Goal: Task Accomplishment & Management: Manage account settings

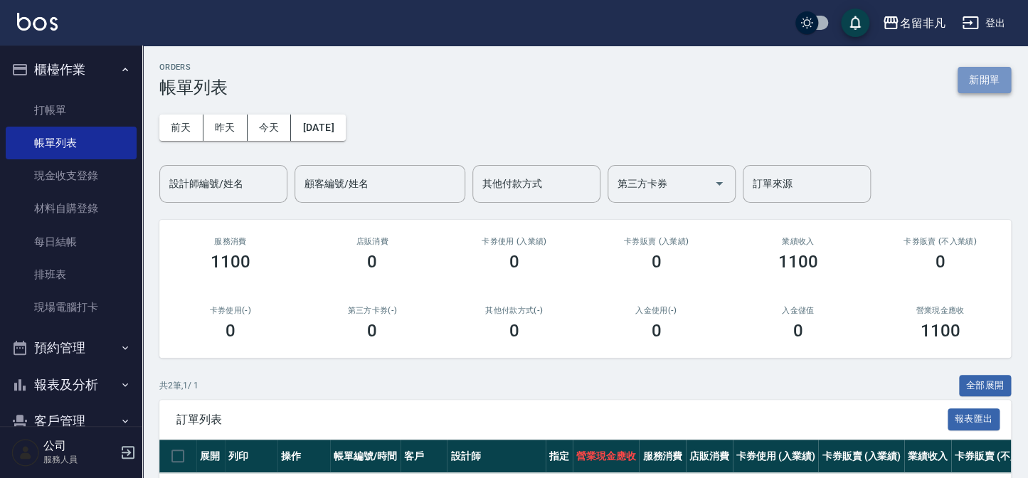
click at [991, 73] on button "新開單" at bounding box center [983, 80] width 53 height 26
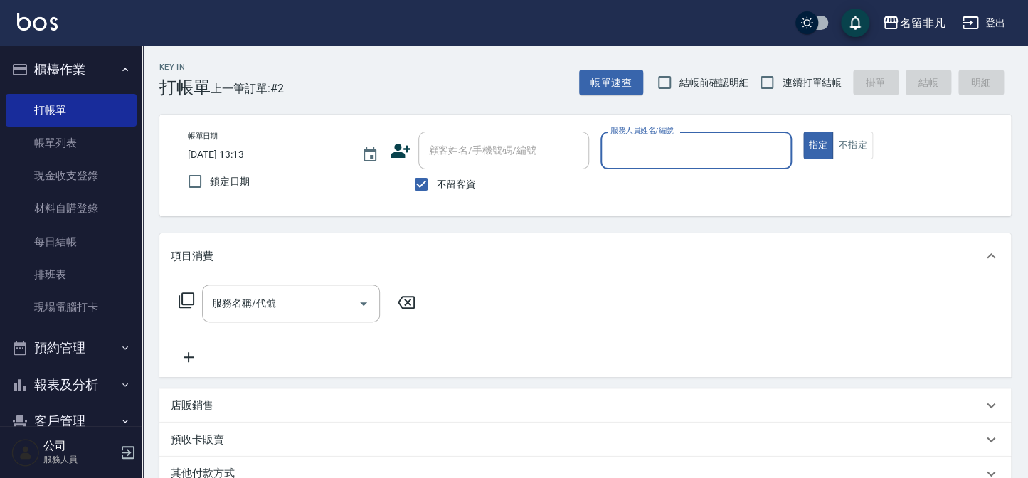
click at [693, 149] on input "服務人員姓名/編號" at bounding box center [696, 150] width 178 height 25
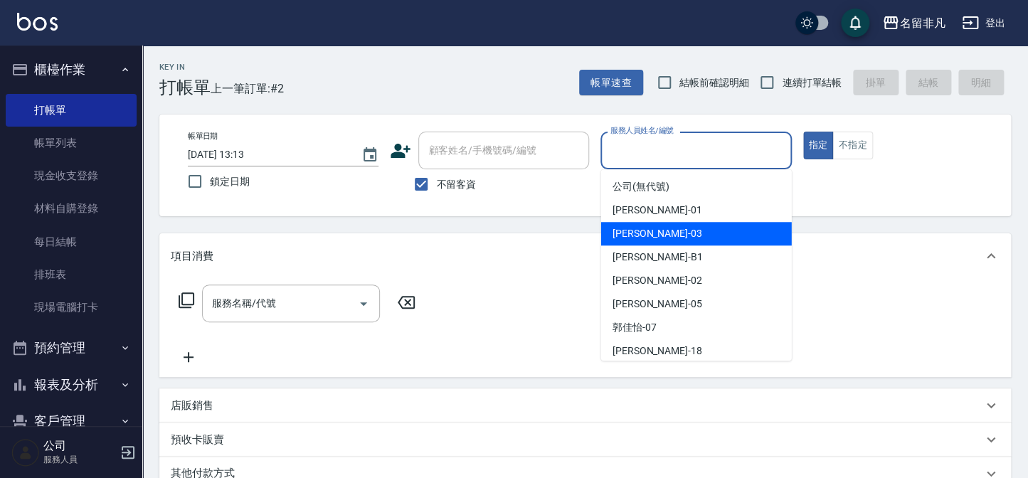
click at [695, 235] on div "[PERSON_NAME] -03" at bounding box center [696, 233] width 191 height 23
type input "[PERSON_NAME]-03"
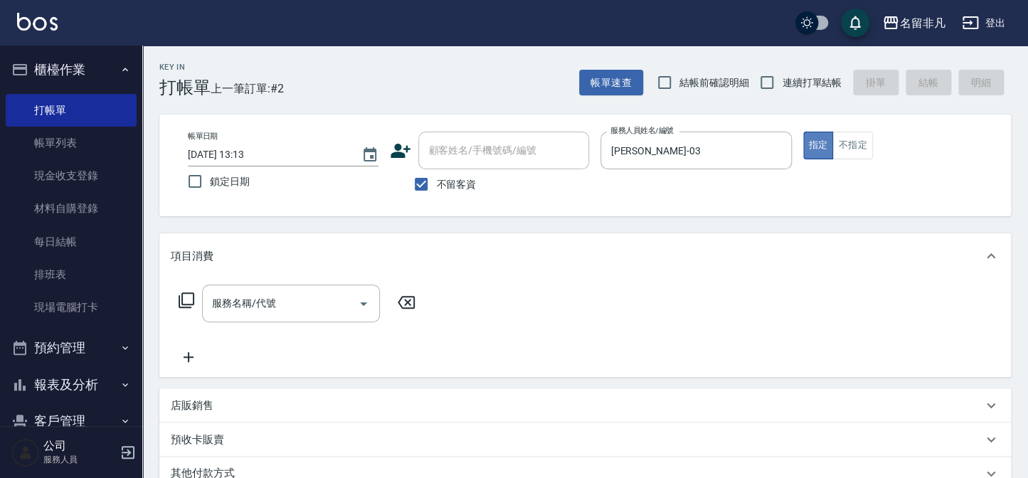
click at [817, 140] on button "指定" at bounding box center [818, 146] width 31 height 28
click at [184, 298] on icon at bounding box center [186, 300] width 17 height 17
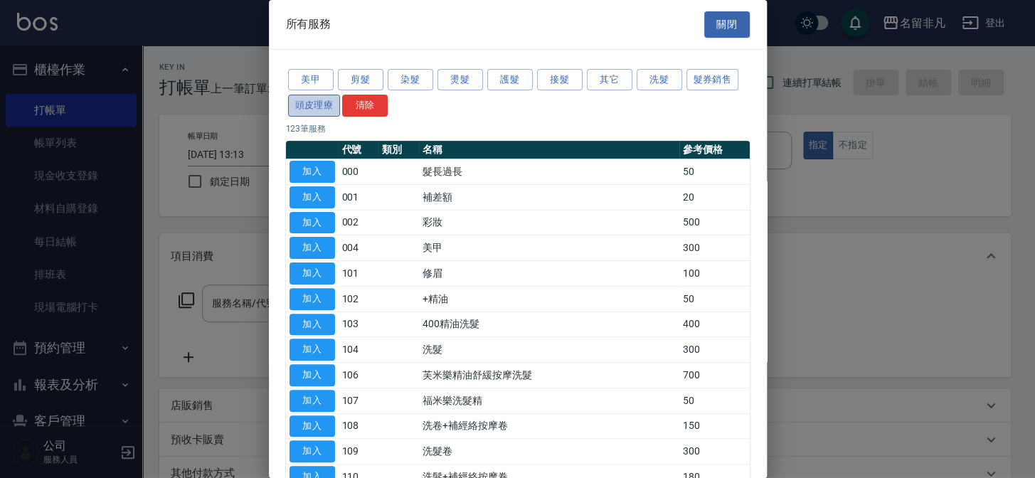
click at [316, 101] on button "頭皮理療" at bounding box center [314, 106] width 53 height 22
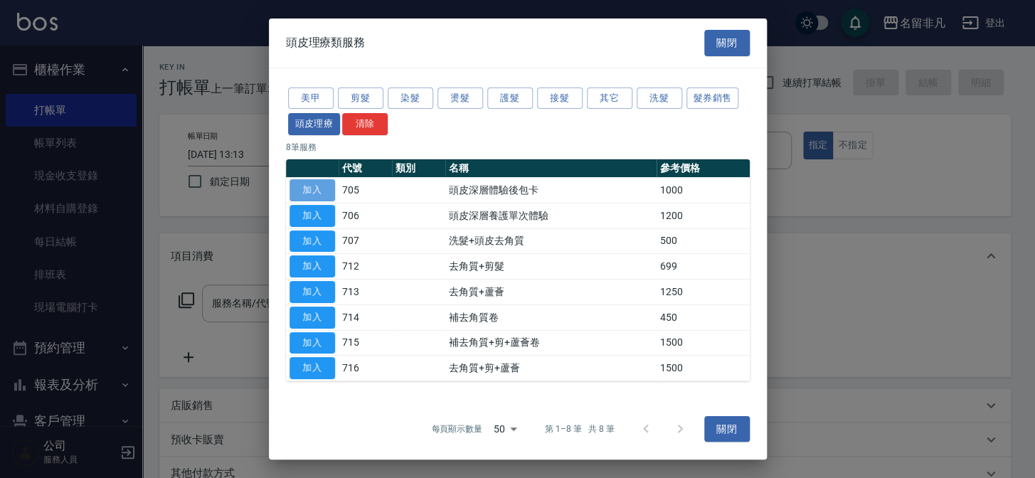
click at [321, 182] on button "加入" at bounding box center [312, 190] width 46 height 22
type input "頭皮深層體驗後包卡(705)"
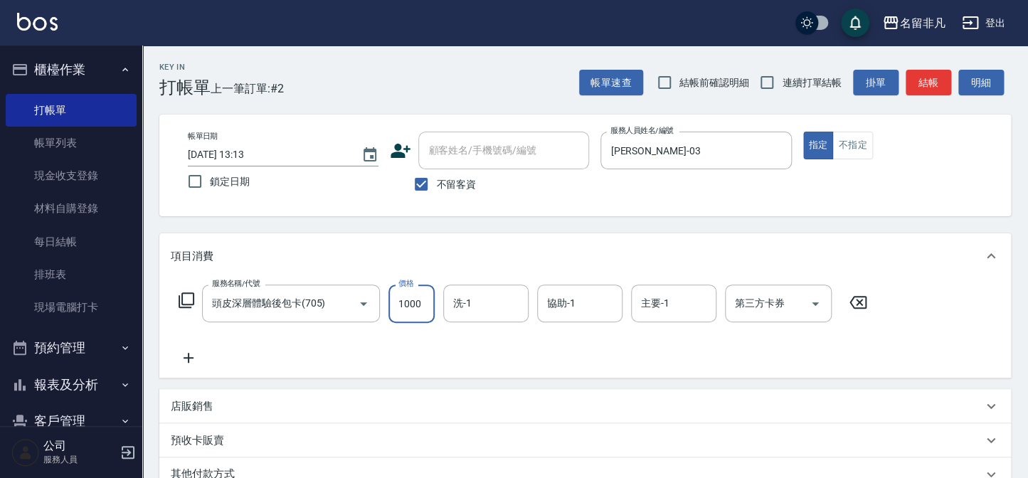
click at [409, 297] on input "1000" at bounding box center [411, 303] width 46 height 38
type input "1200"
click at [762, 297] on div "第三方卡券 第三方卡券" at bounding box center [778, 303] width 107 height 38
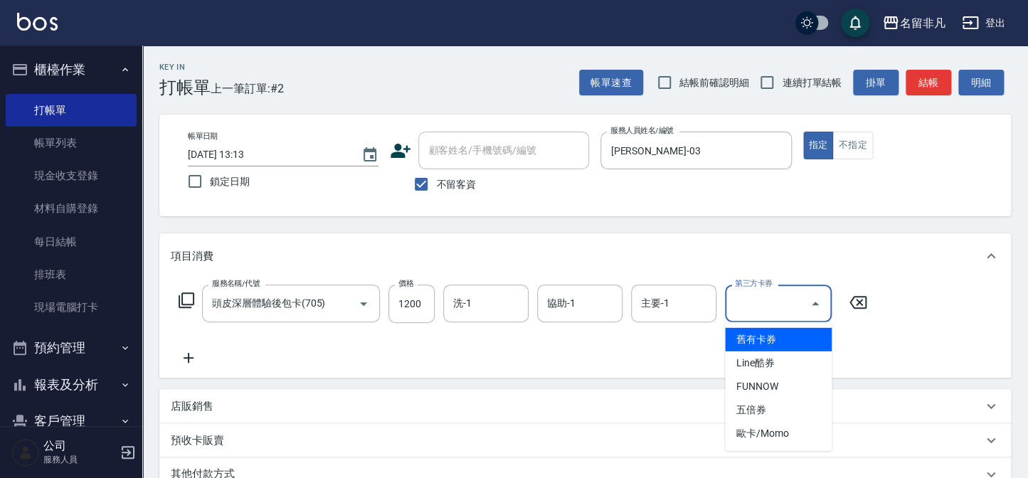
click at [788, 334] on span "舊有卡券" at bounding box center [778, 339] width 107 height 23
type input "舊有卡券"
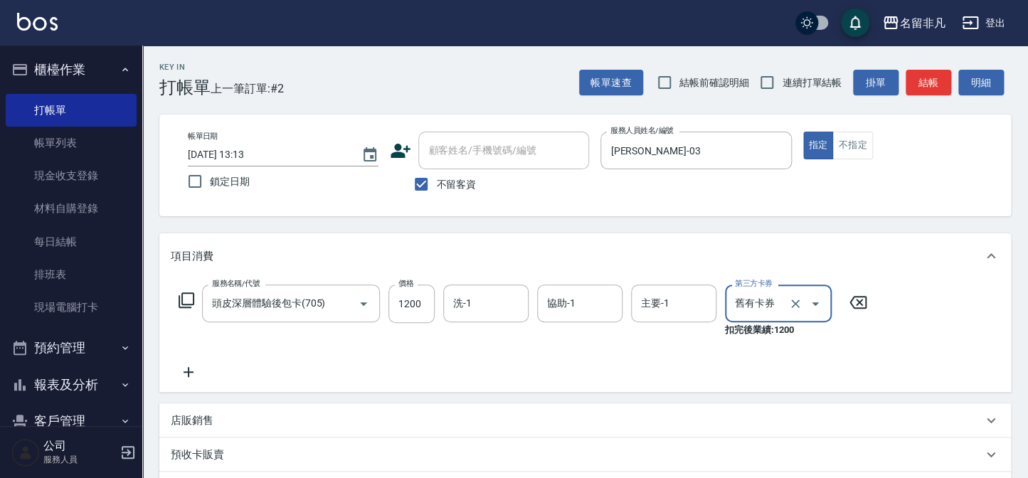
click at [186, 373] on icon at bounding box center [189, 371] width 36 height 17
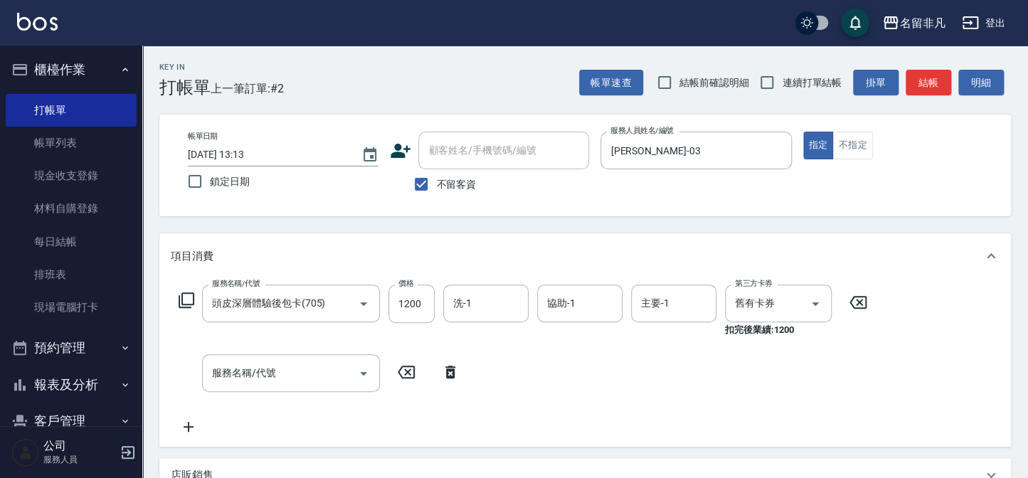
click at [189, 297] on icon at bounding box center [186, 300] width 17 height 17
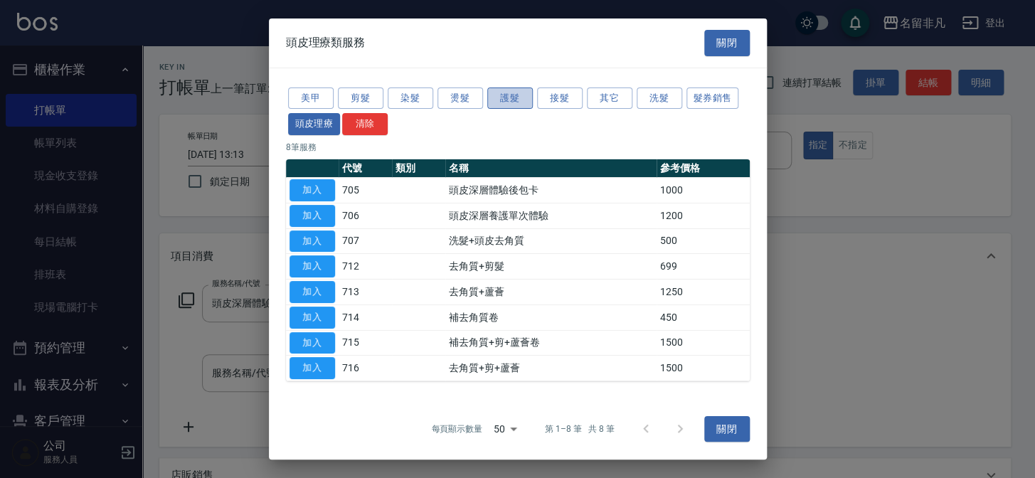
click at [512, 98] on button "護髮" at bounding box center [510, 98] width 46 height 22
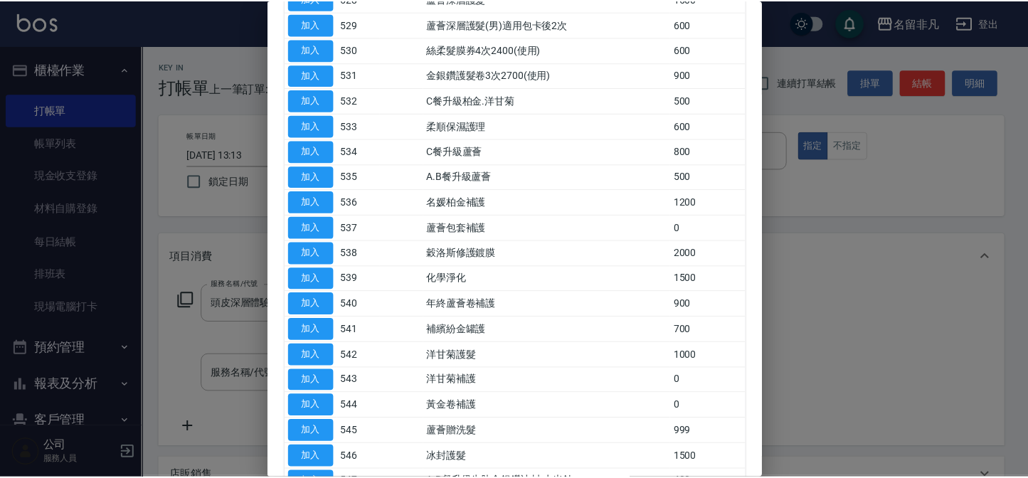
scroll to position [517, 0]
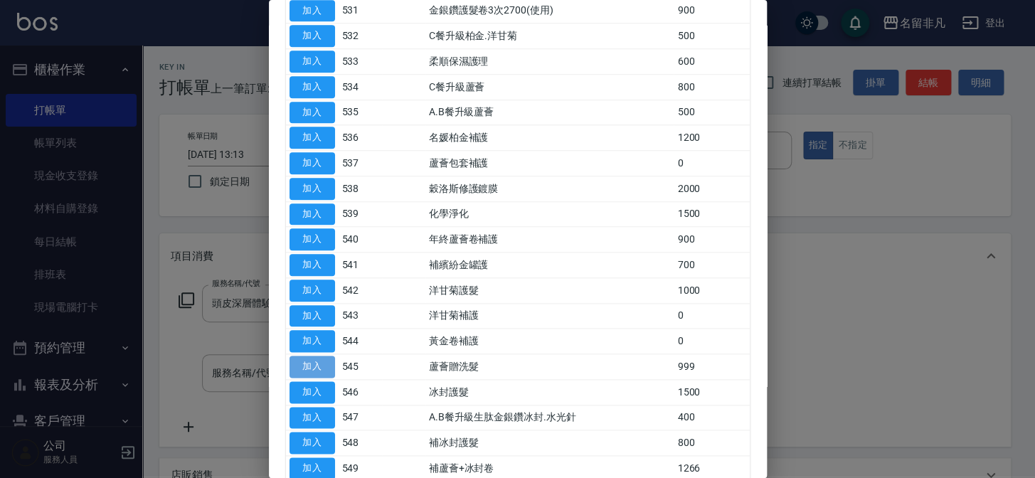
click at [312, 357] on button "加入" at bounding box center [312, 367] width 46 height 22
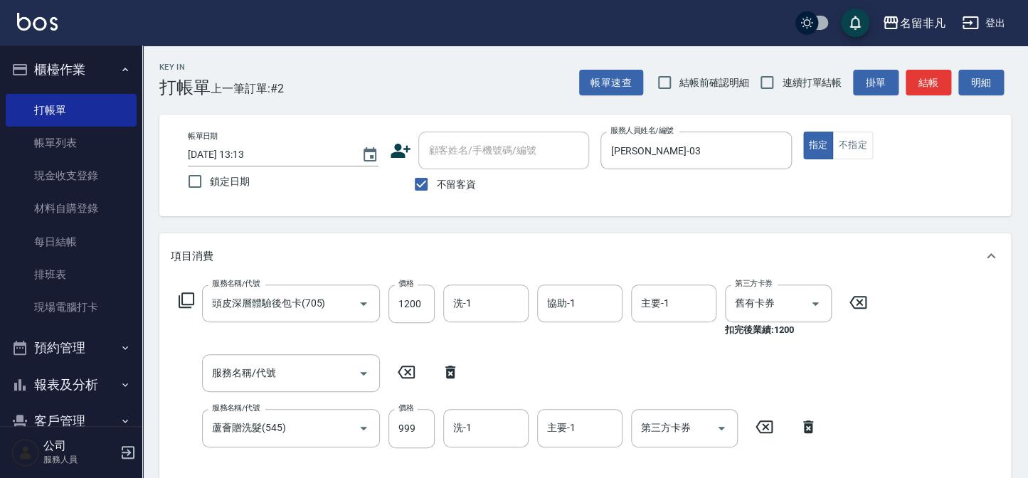
click at [451, 371] on icon at bounding box center [450, 372] width 10 height 13
type input "蘆薈贈洗髮(545)"
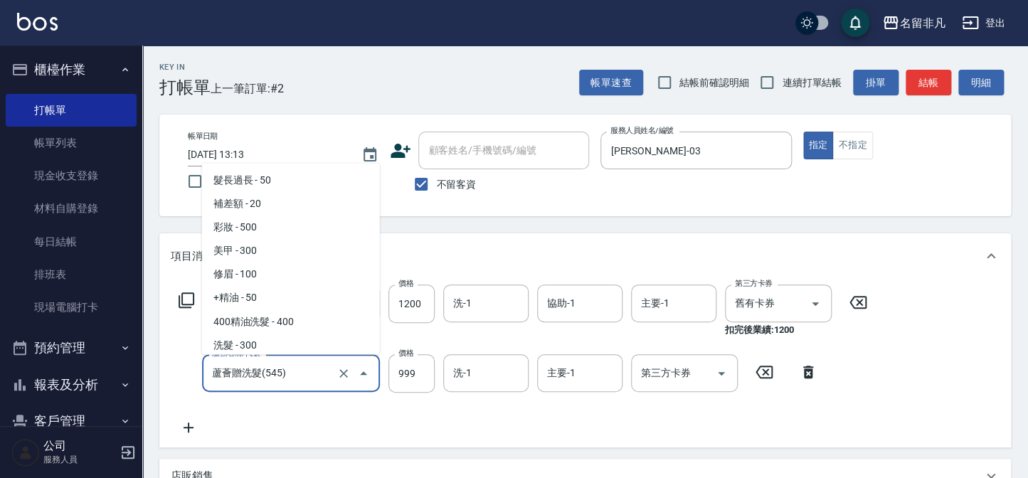
click at [283, 376] on input "蘆薈贈洗髮(545)" at bounding box center [270, 373] width 125 height 25
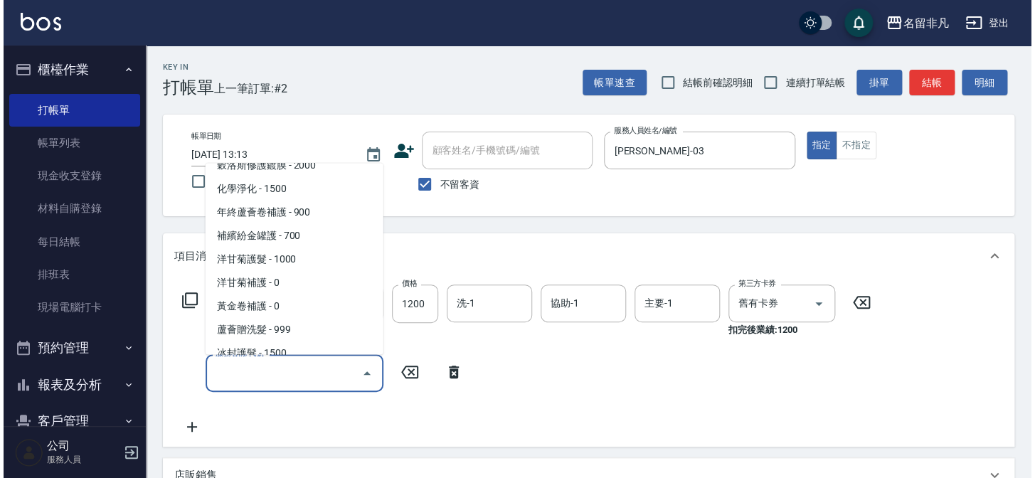
scroll to position [6, 0]
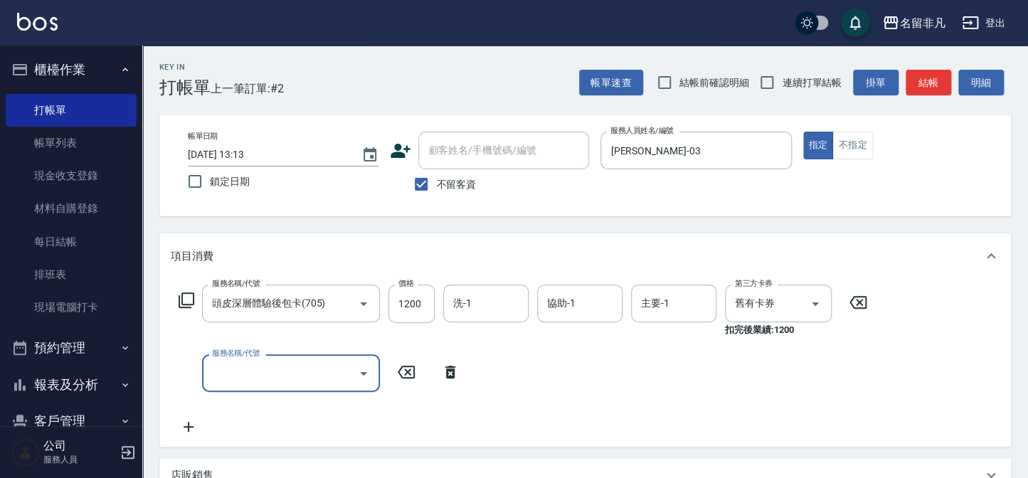
click at [312, 365] on input "服務名稱/代號" at bounding box center [280, 373] width 144 height 25
click at [185, 297] on icon at bounding box center [186, 300] width 17 height 17
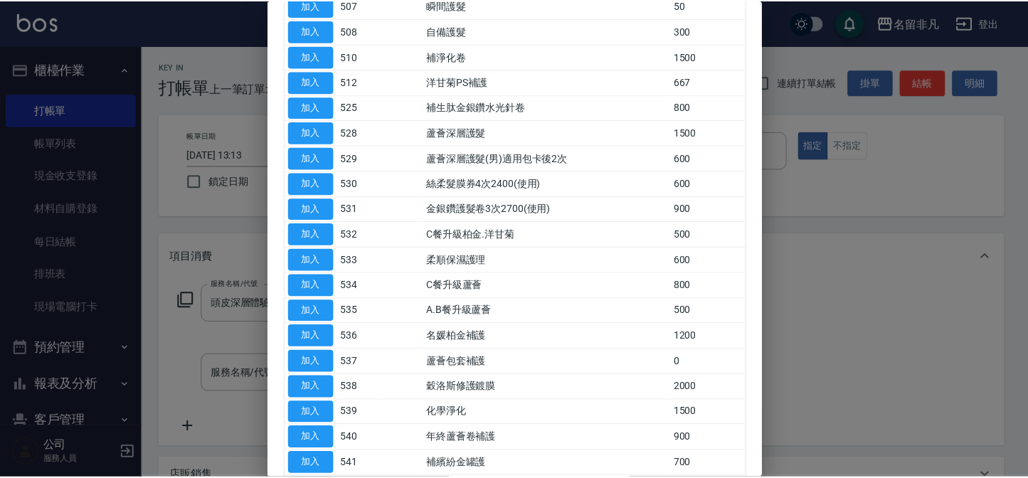
scroll to position [323, 0]
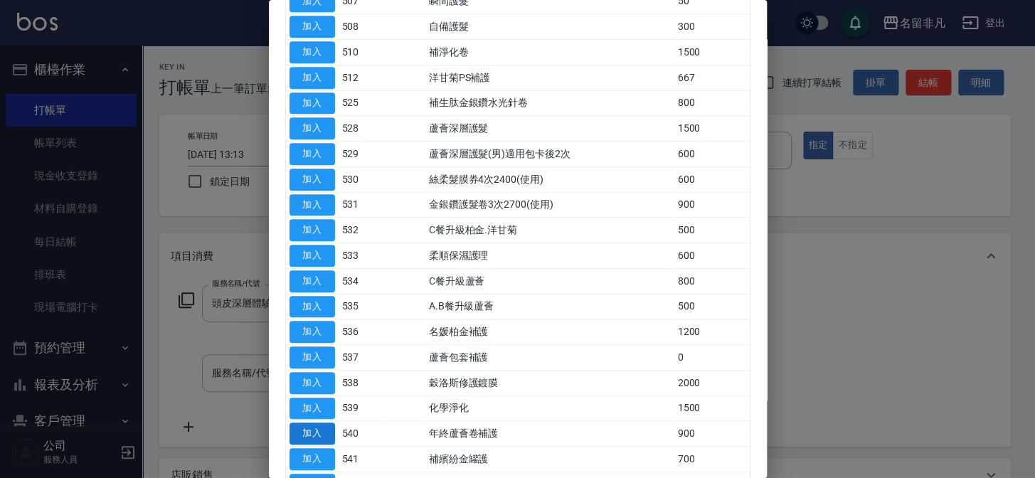
click at [303, 427] on button "加入" at bounding box center [312, 433] width 46 height 22
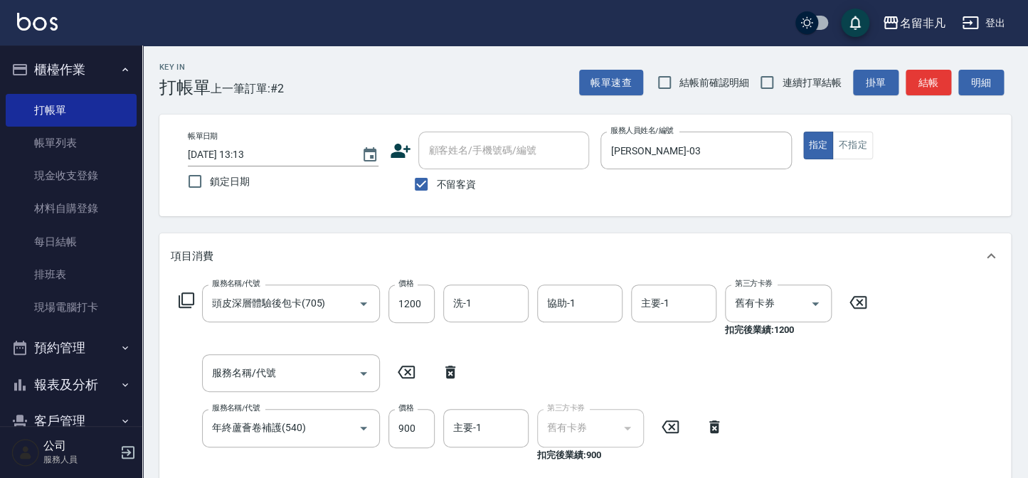
drag, startPoint x: 446, startPoint y: 370, endPoint x: 421, endPoint y: 423, distance: 58.9
click at [445, 372] on icon at bounding box center [450, 371] width 36 height 17
type input "年終蘆薈卷補護(540)"
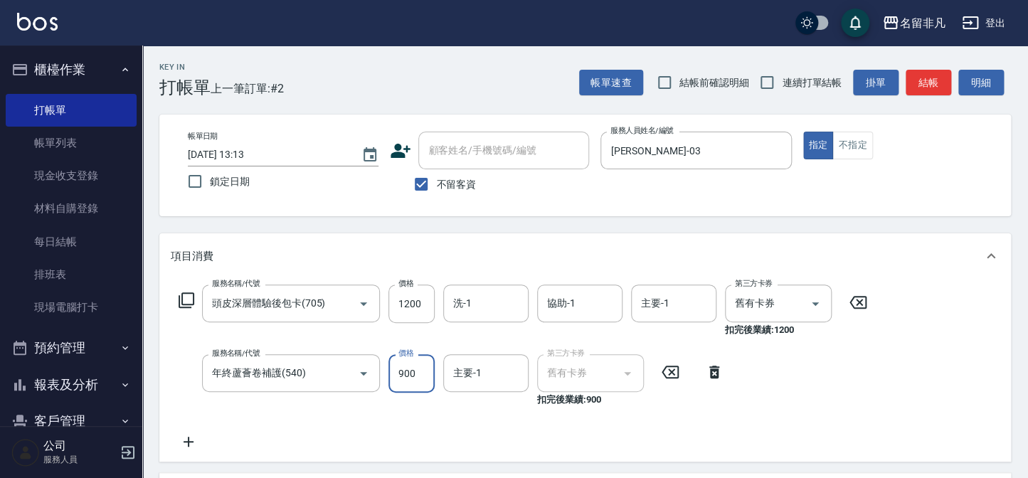
click at [402, 364] on input "900" at bounding box center [411, 373] width 46 height 38
click at [400, 368] on input "11000" at bounding box center [411, 373] width 46 height 38
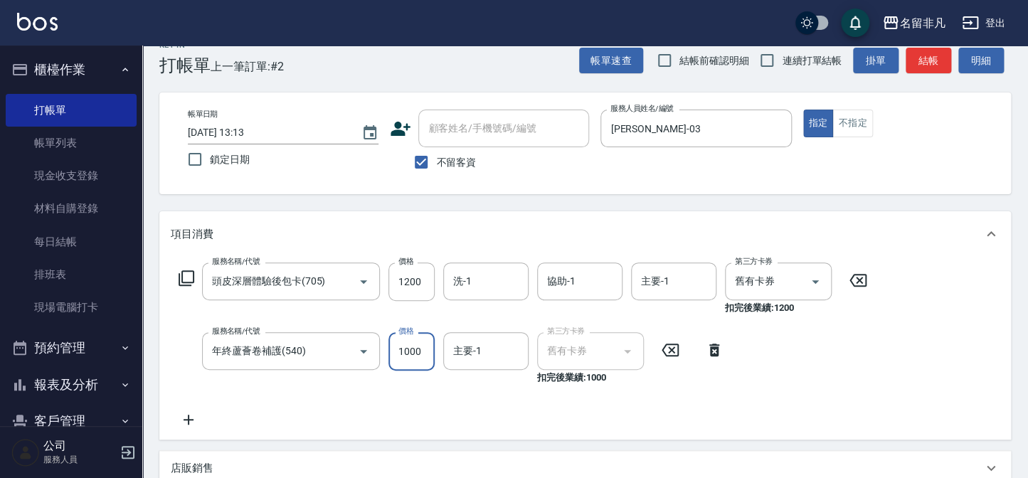
scroll to position [0, 0]
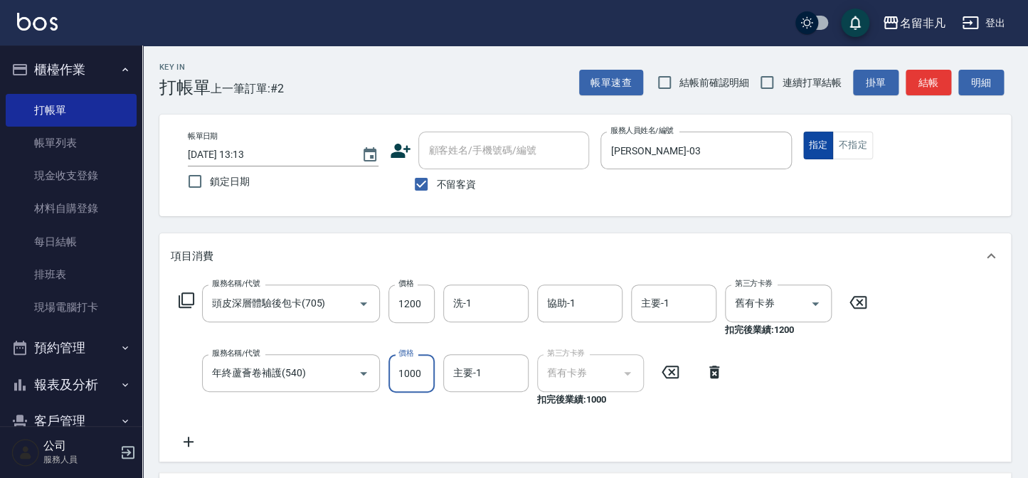
type input "1000"
click at [824, 142] on button "指定" at bounding box center [818, 146] width 31 height 28
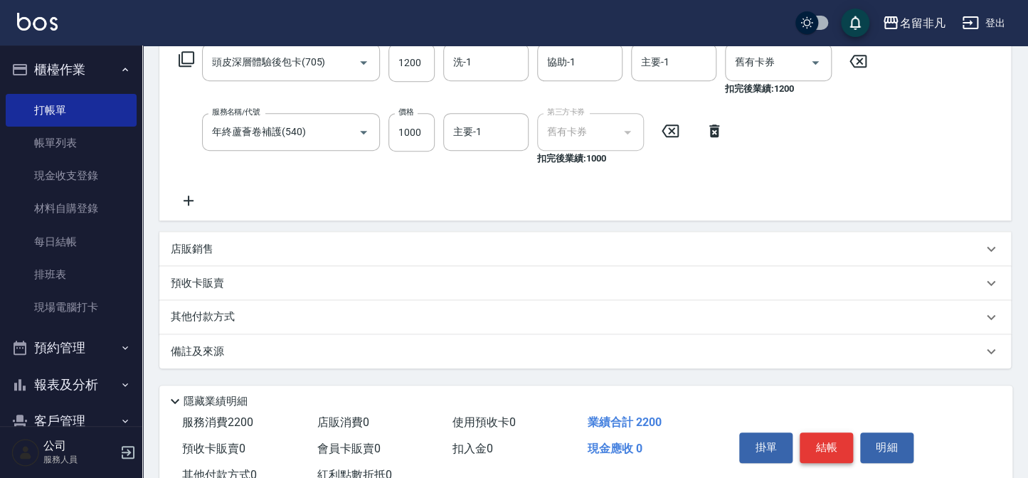
scroll to position [289, 0]
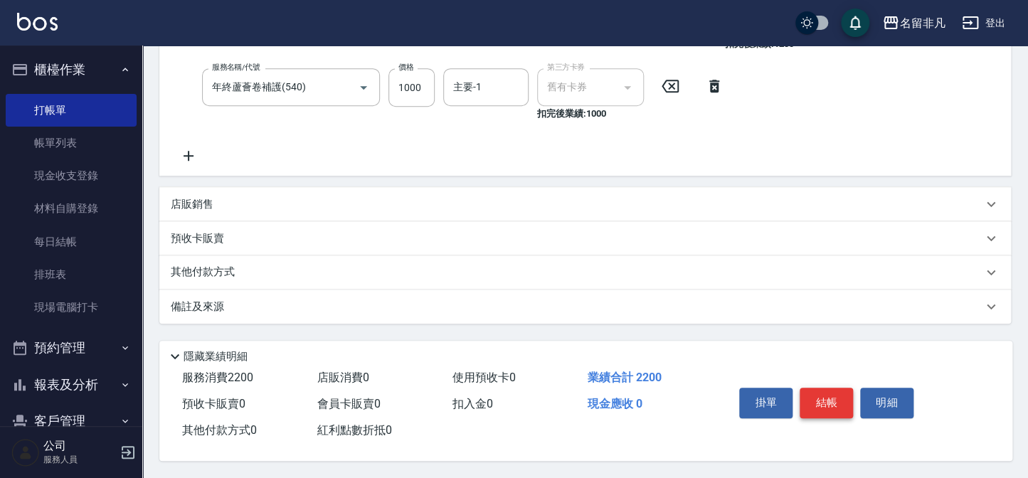
click at [820, 396] on button "結帳" at bounding box center [825, 403] width 53 height 30
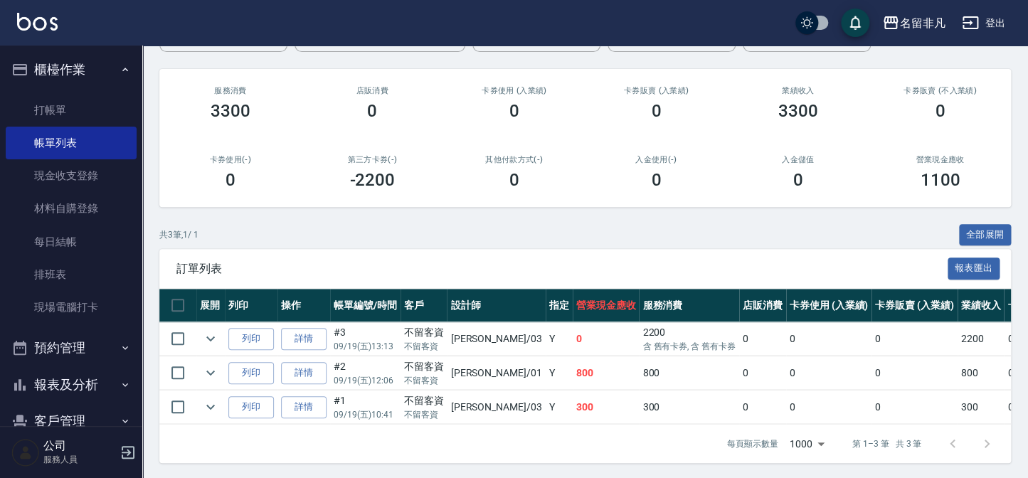
scroll to position [162, 0]
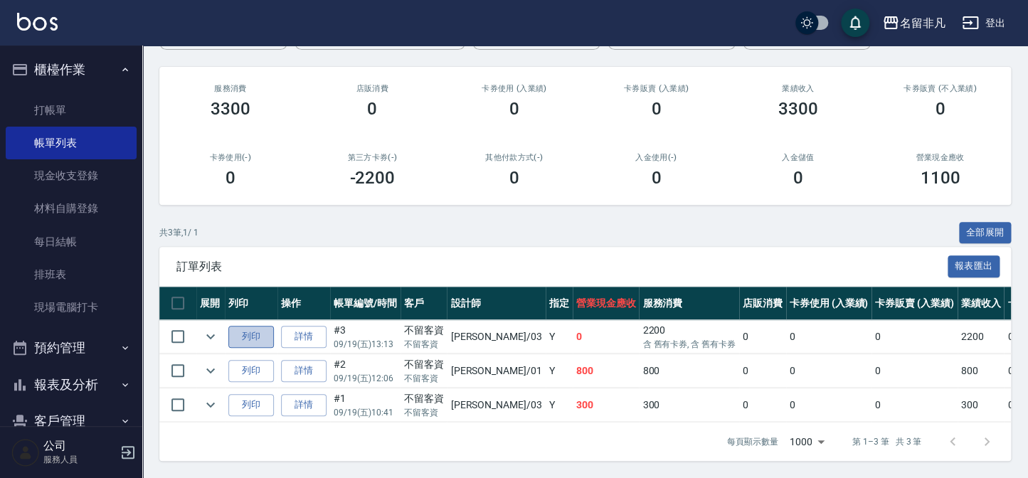
click at [262, 331] on button "列印" at bounding box center [251, 337] width 46 height 22
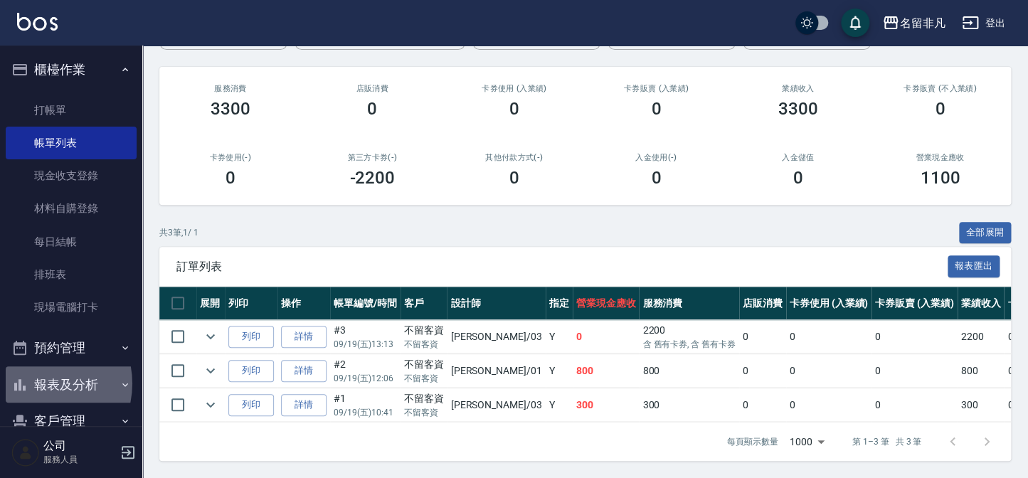
click at [41, 383] on button "報表及分析" at bounding box center [71, 384] width 131 height 37
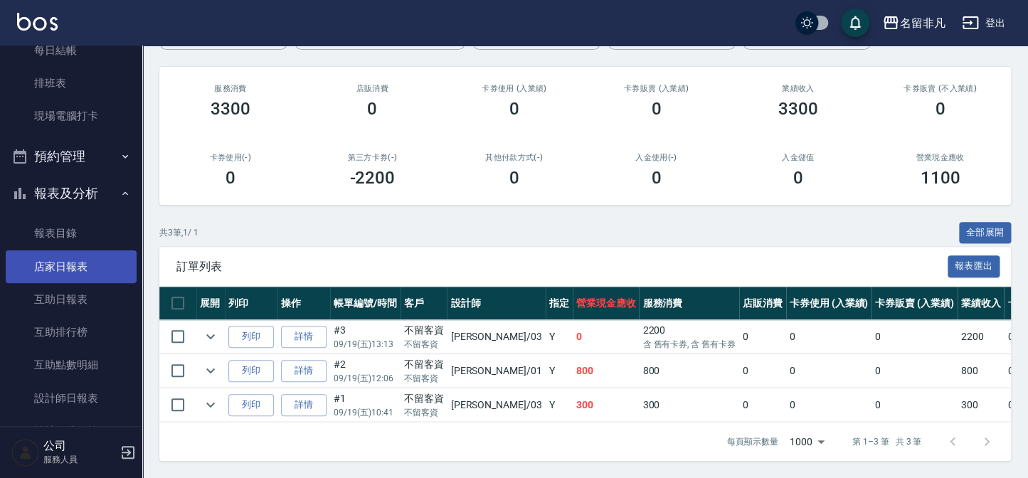
scroll to position [193, 0]
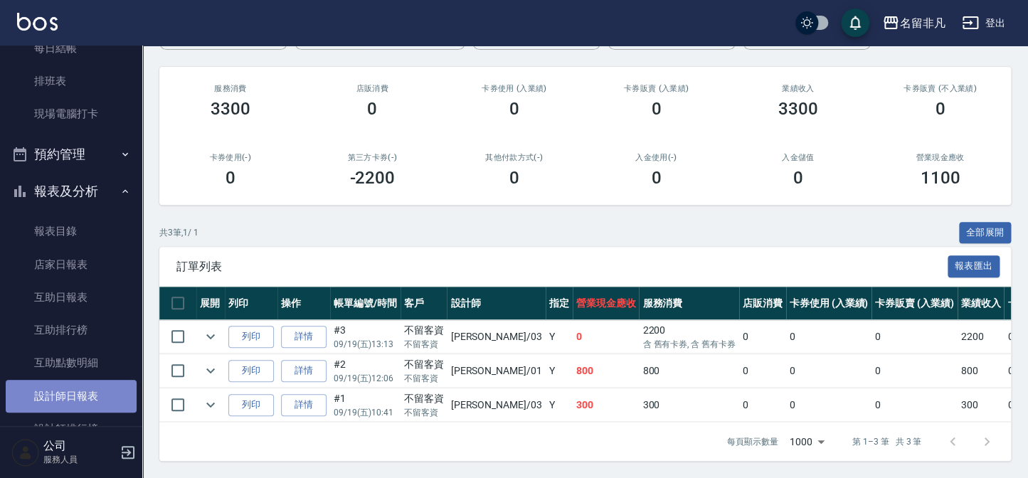
click at [78, 398] on link "設計師日報表" at bounding box center [71, 396] width 131 height 33
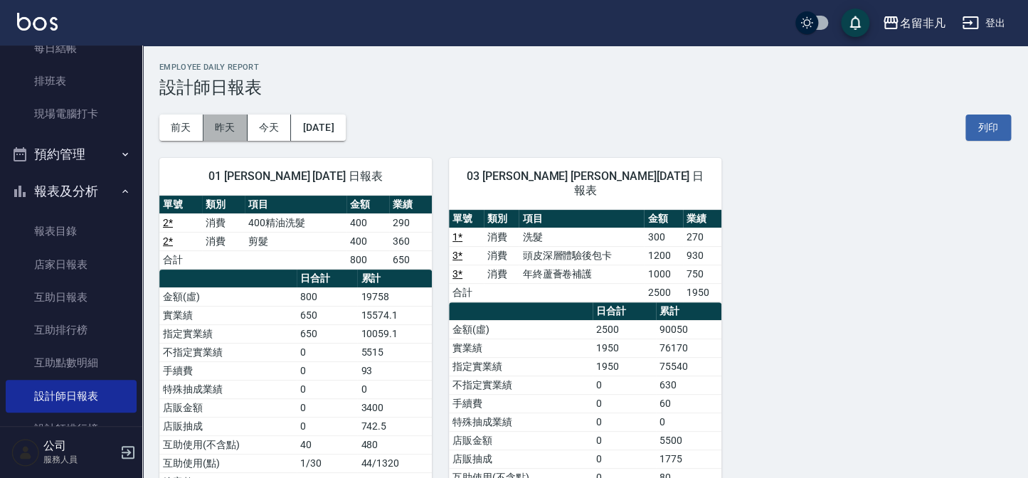
click at [235, 128] on button "昨天" at bounding box center [225, 128] width 44 height 26
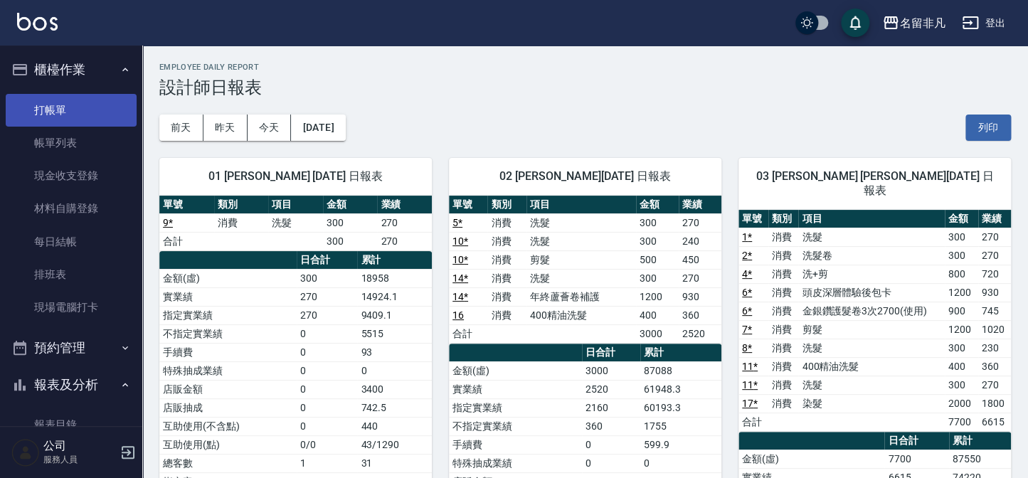
click at [65, 100] on link "打帳單" at bounding box center [71, 110] width 131 height 33
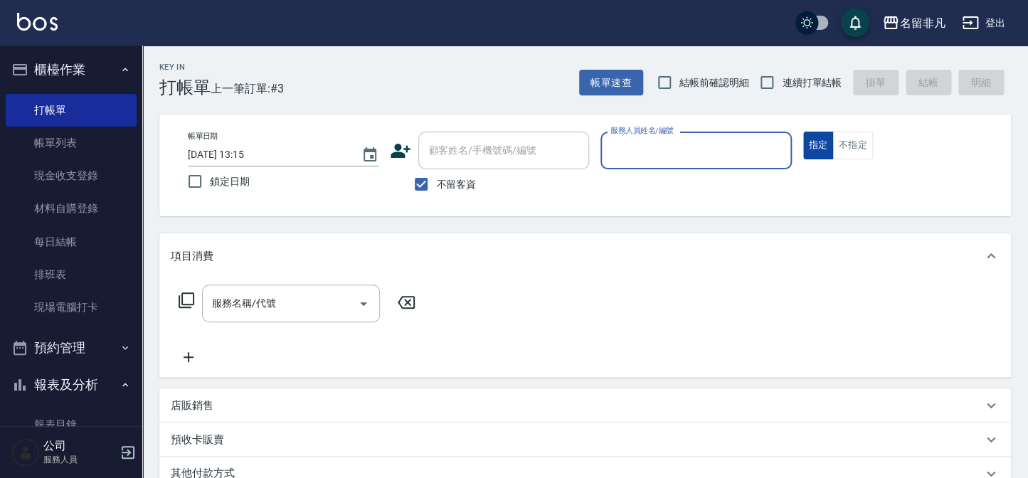
click at [809, 142] on button "指定" at bounding box center [818, 146] width 31 height 28
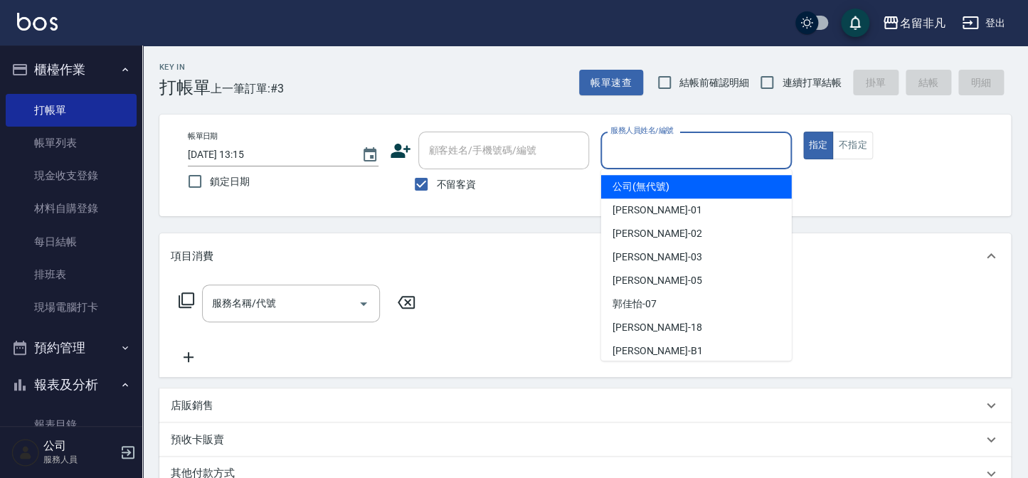
click at [774, 145] on input "服務人員姓名/編號" at bounding box center [696, 150] width 178 height 25
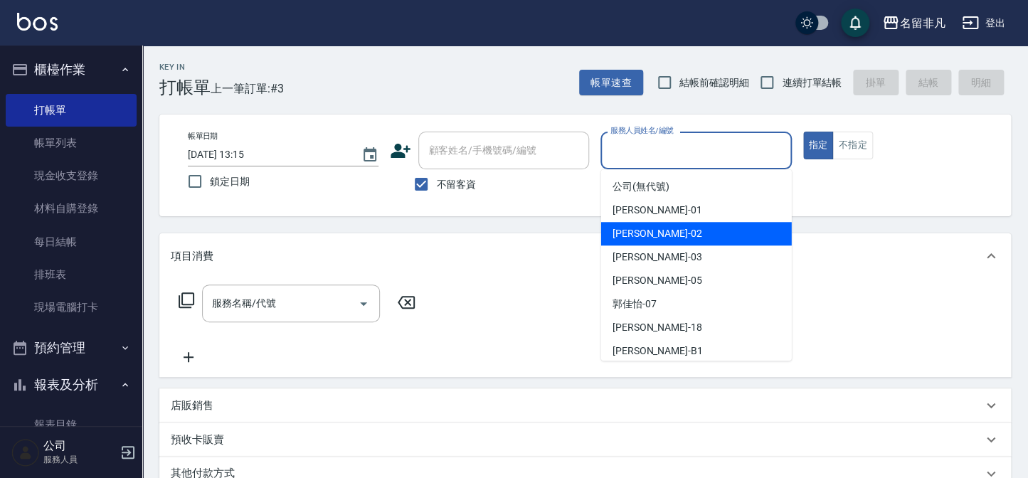
click at [683, 233] on div "[PERSON_NAME]-02" at bounding box center [696, 233] width 191 height 23
type input "[PERSON_NAME]-02"
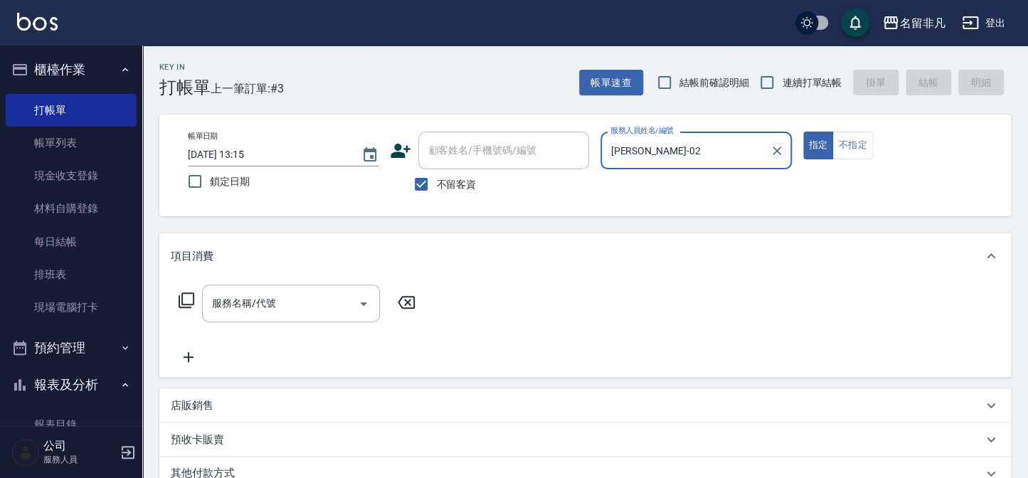
click at [771, 146] on icon "Clear" at bounding box center [777, 151] width 14 height 14
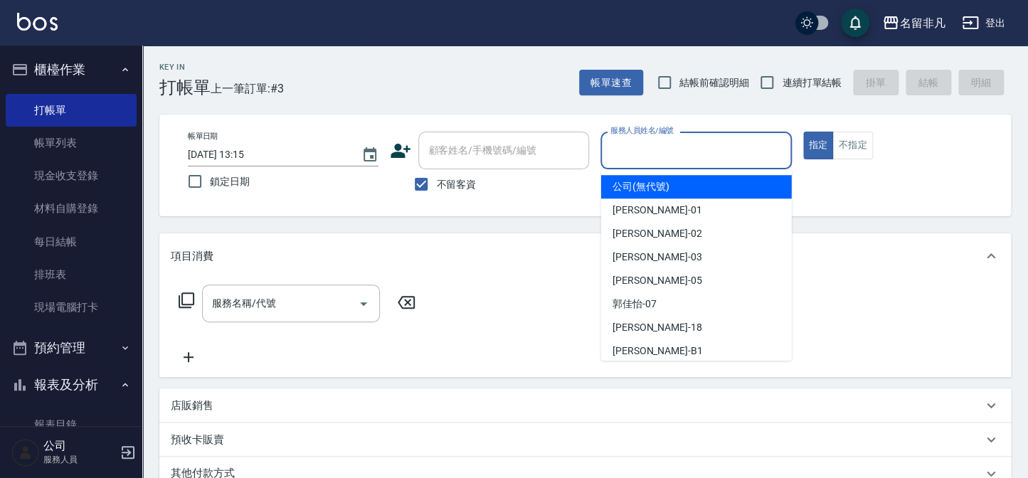
click at [699, 149] on input "服務人員姓名/編號" at bounding box center [696, 150] width 178 height 25
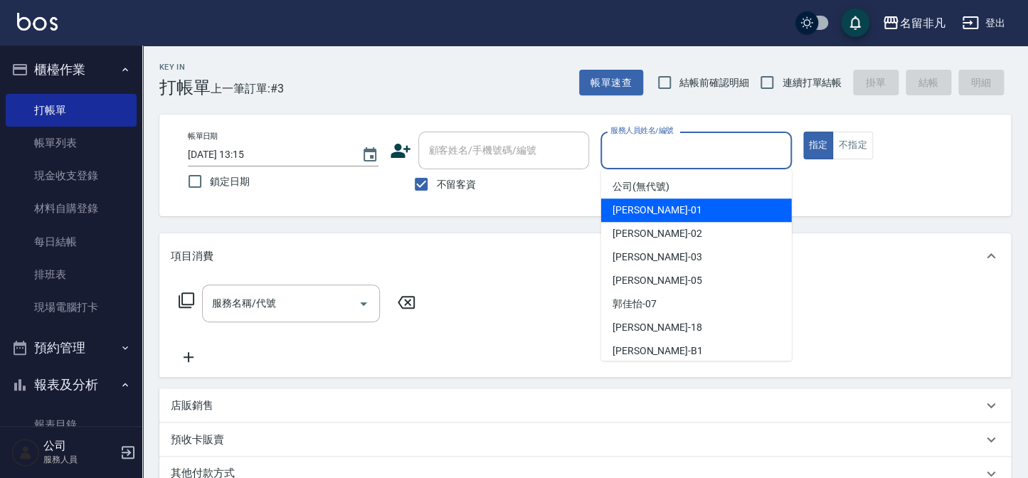
click at [651, 213] on span "[PERSON_NAME] -01" at bounding box center [657, 210] width 90 height 15
type input "[PERSON_NAME]-01"
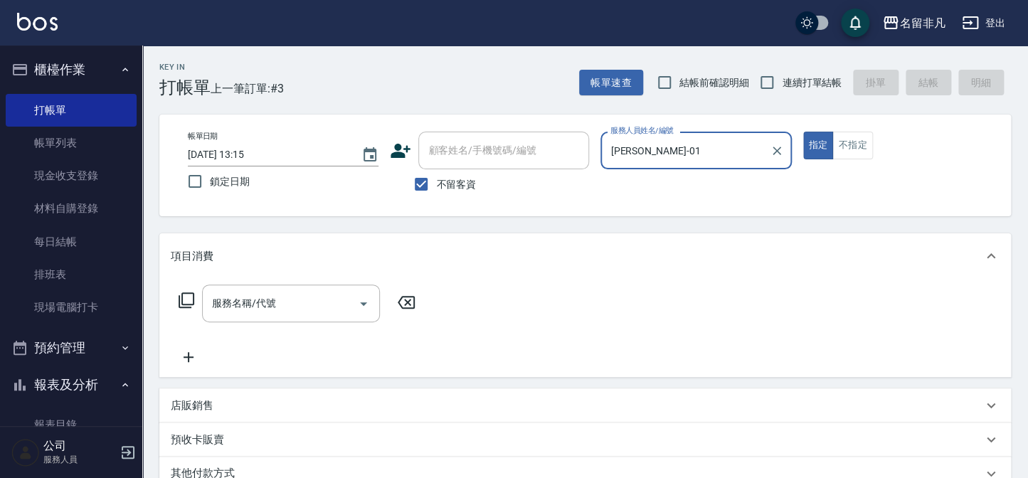
click at [192, 299] on icon at bounding box center [186, 300] width 17 height 17
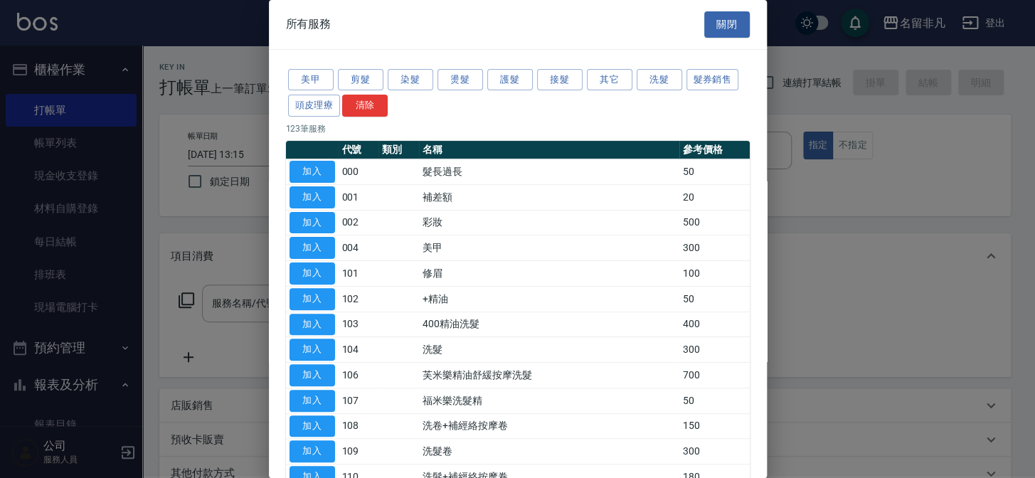
click at [434, 70] on div "美甲 剪髮 染髮 燙髮 護髮 接髮 其它 洗髮 髮券銷售 頭皮理療 清除" at bounding box center [518, 93] width 464 height 53
click at [441, 71] on button "燙髮" at bounding box center [460, 80] width 46 height 22
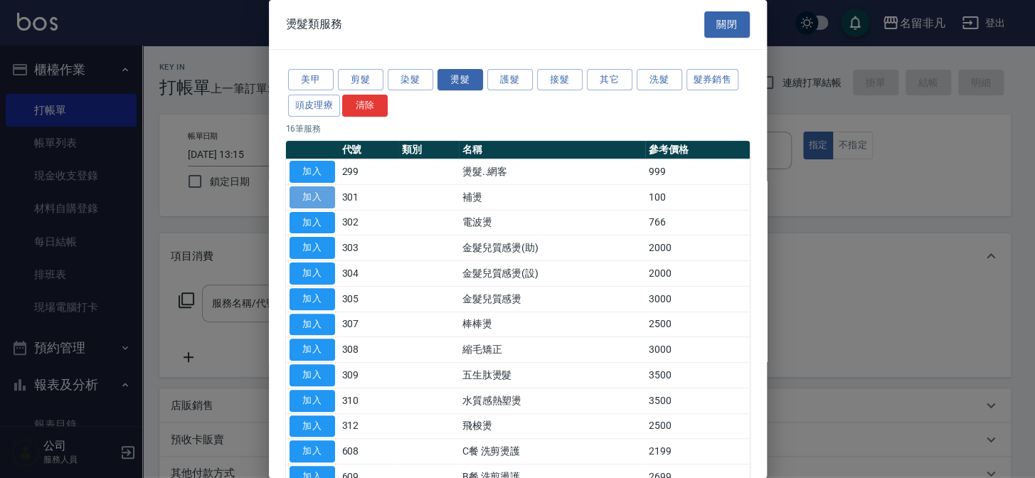
click at [323, 198] on button "加入" at bounding box center [312, 197] width 46 height 22
type input "補燙(301)"
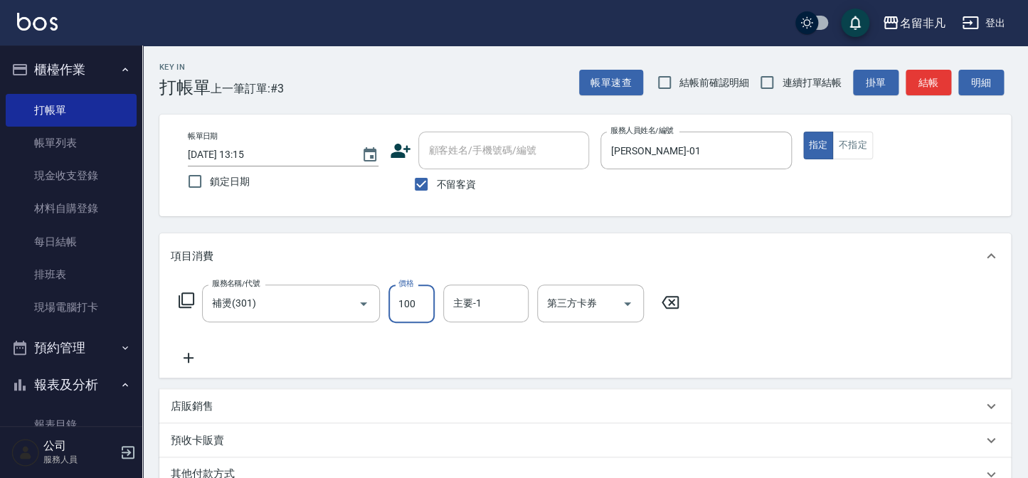
click at [396, 301] on input "100" at bounding box center [411, 303] width 46 height 38
type input "700"
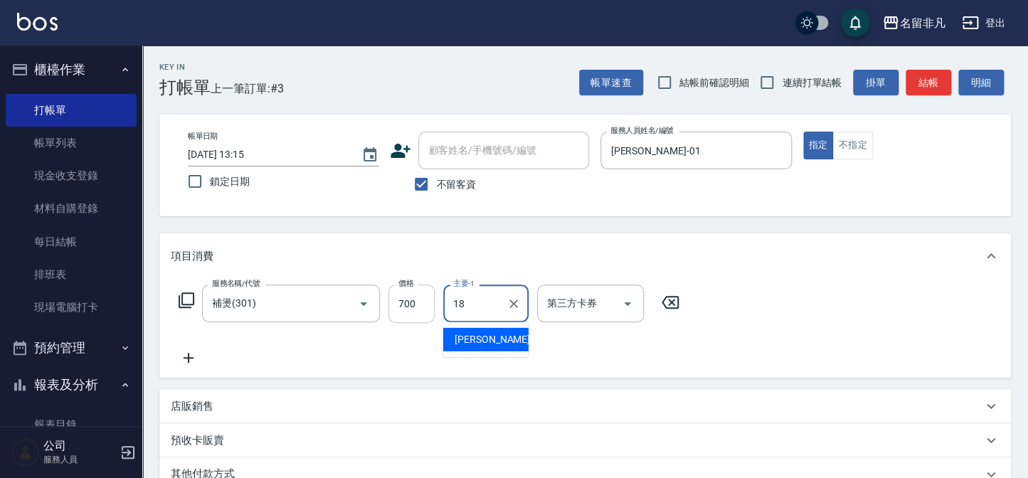
type input "[PERSON_NAME]-18"
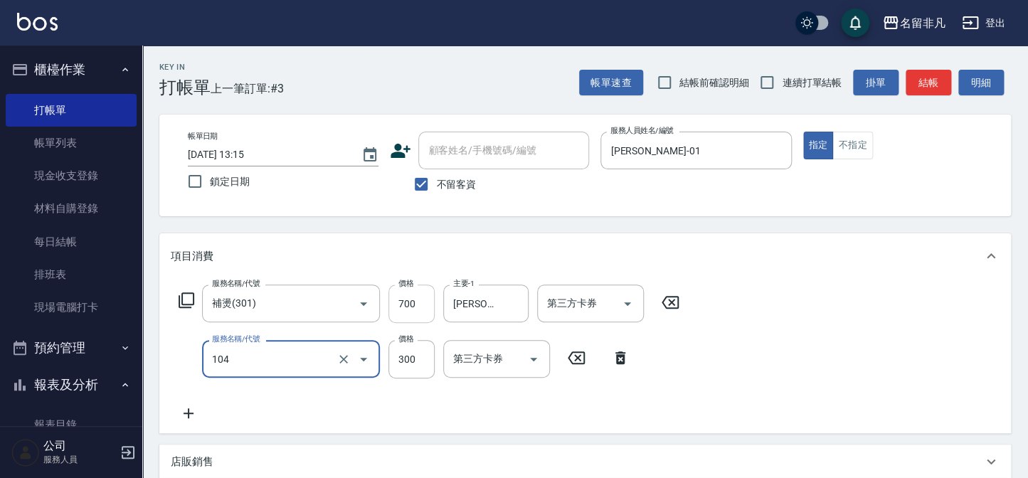
type input "洗髮(104)"
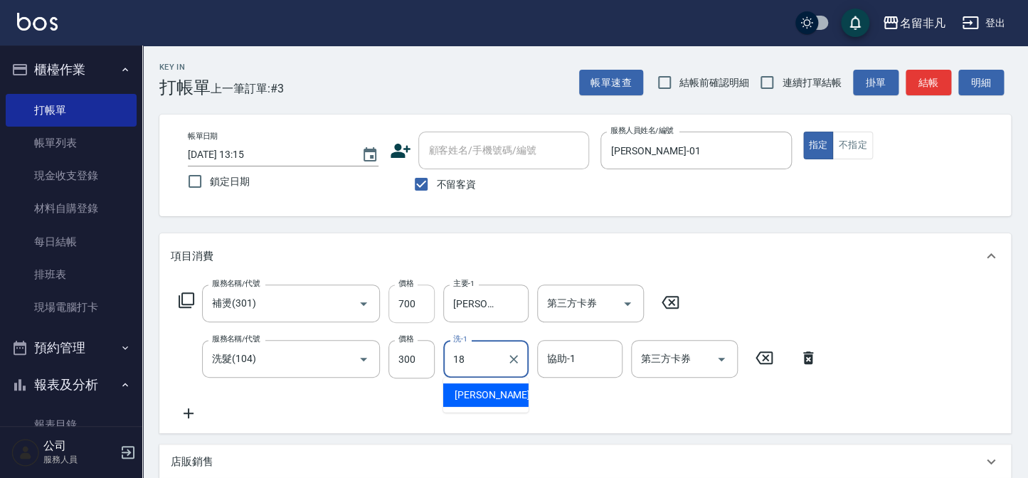
type input "[PERSON_NAME]-18"
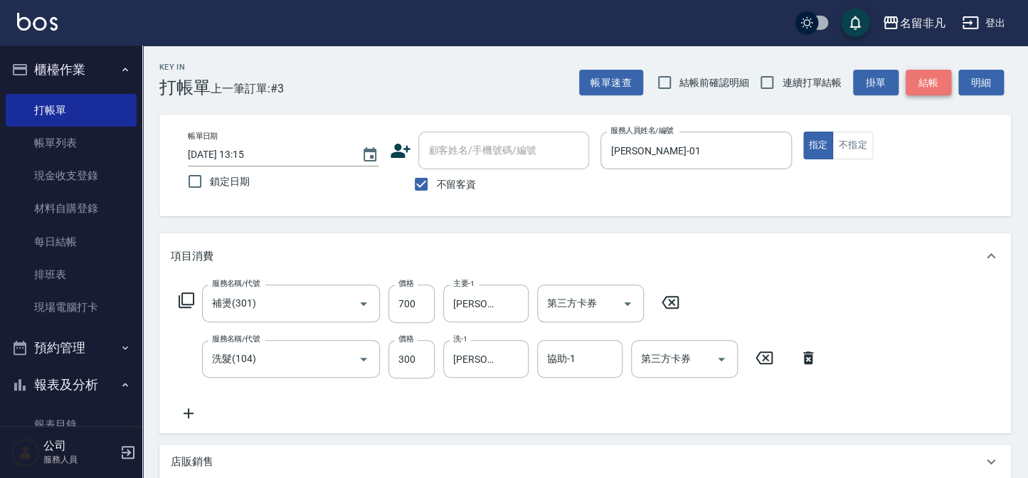
click at [939, 85] on button "結帳" at bounding box center [928, 83] width 46 height 26
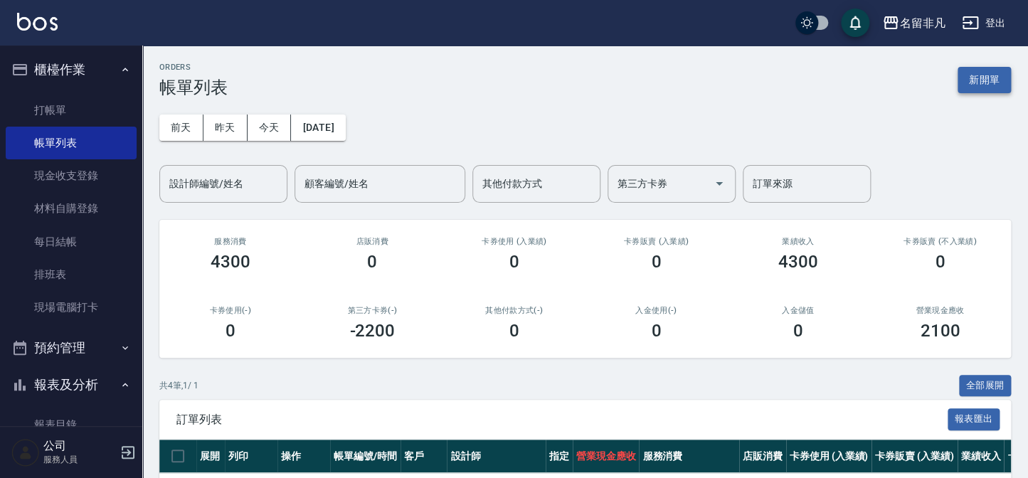
click at [989, 89] on button "新開單" at bounding box center [983, 80] width 53 height 26
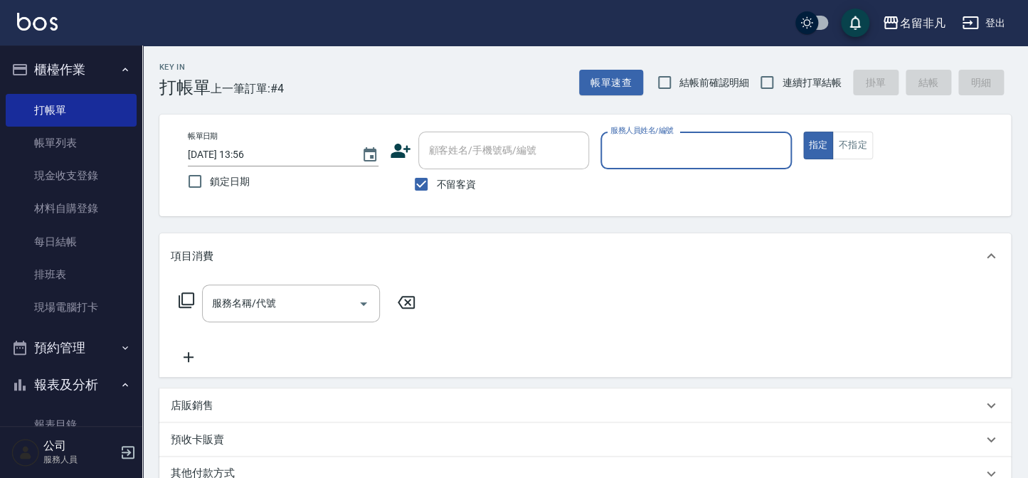
click at [639, 159] on input "服務人員姓名/編號" at bounding box center [696, 150] width 178 height 25
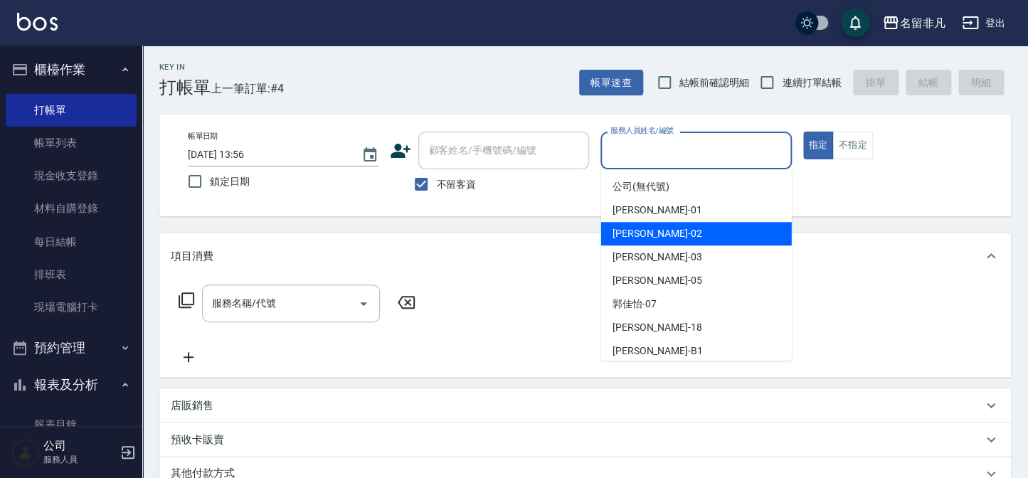
click at [620, 227] on span "[PERSON_NAME]-02" at bounding box center [657, 233] width 90 height 15
type input "[PERSON_NAME]-02"
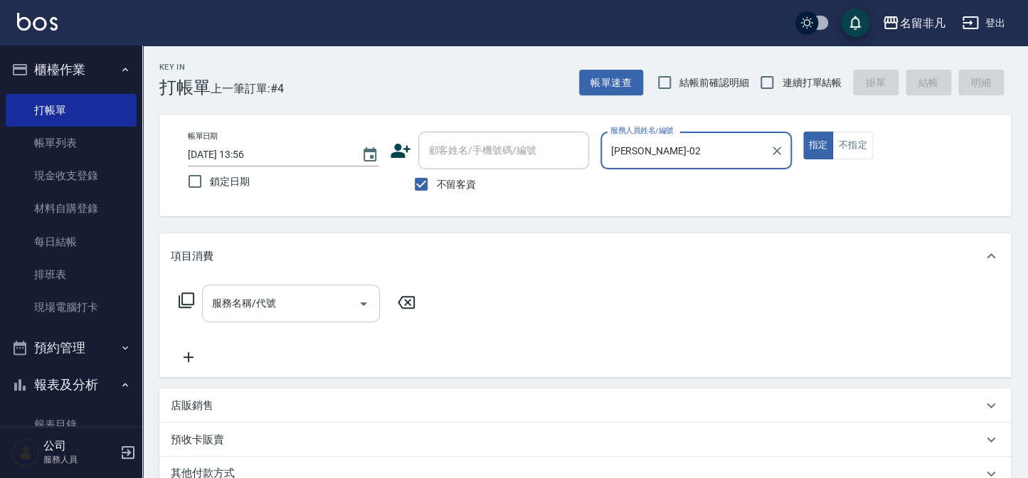
click at [273, 292] on input "服務名稱/代號" at bounding box center [280, 303] width 144 height 25
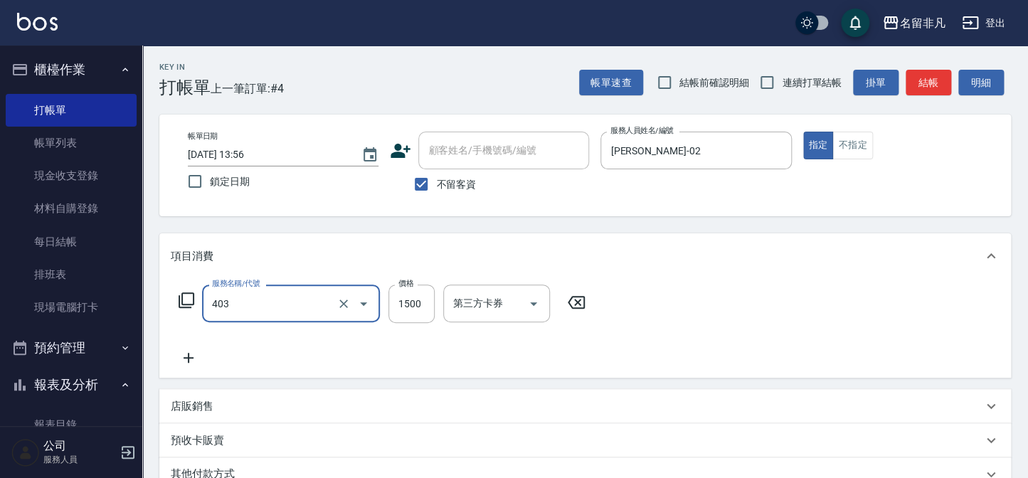
type input "染髮(403)"
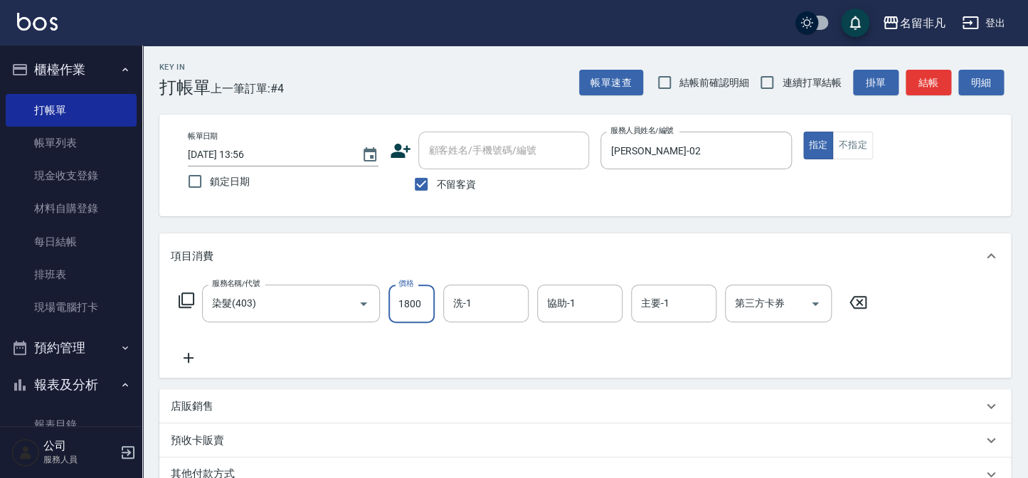
type input "1800"
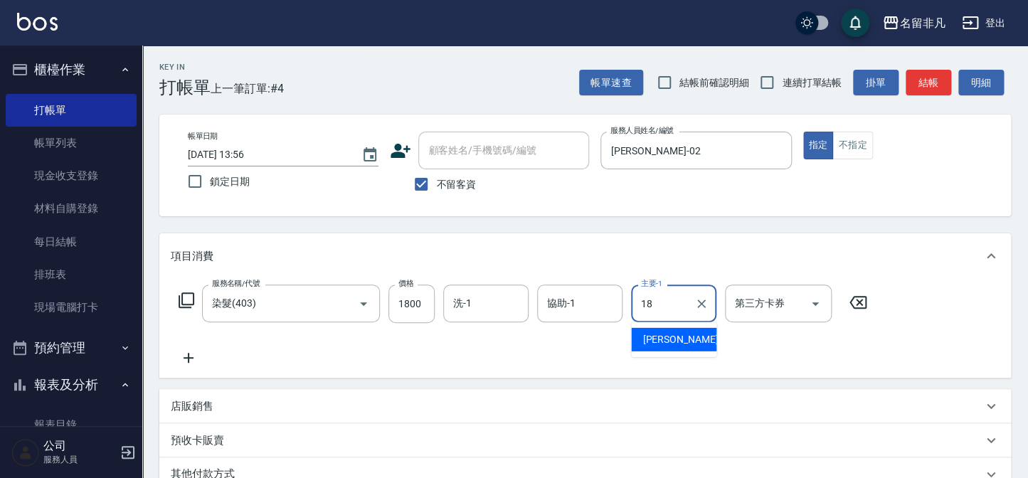
type input "[PERSON_NAME]-18"
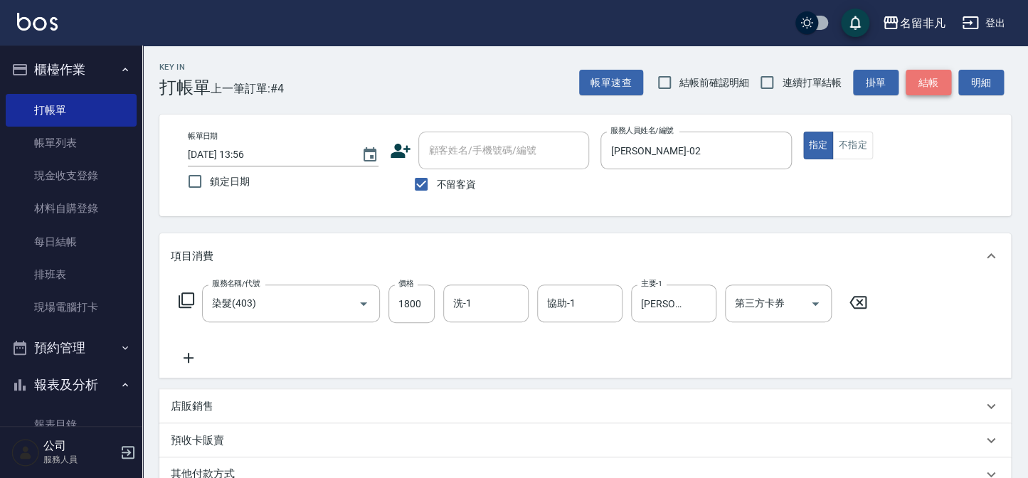
click at [946, 90] on button "結帳" at bounding box center [928, 83] width 46 height 26
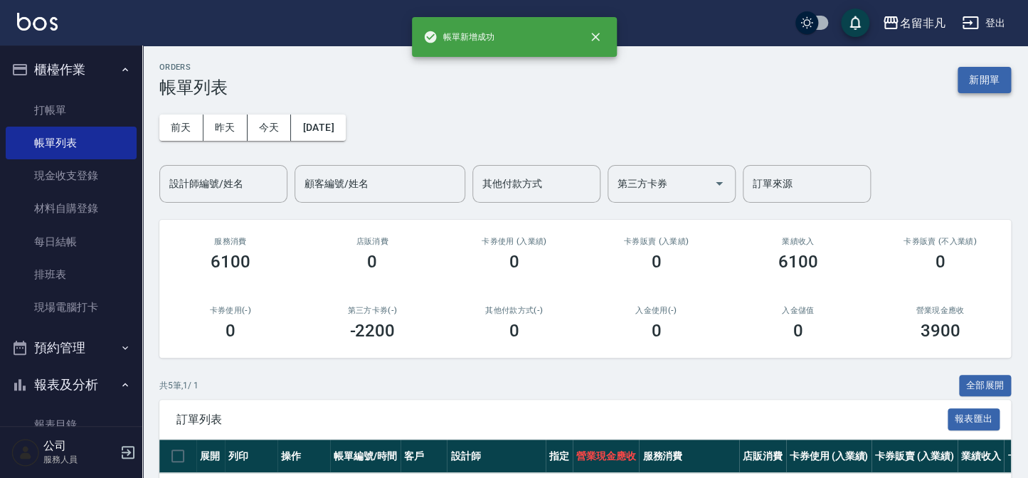
click at [976, 90] on button "新開單" at bounding box center [983, 80] width 53 height 26
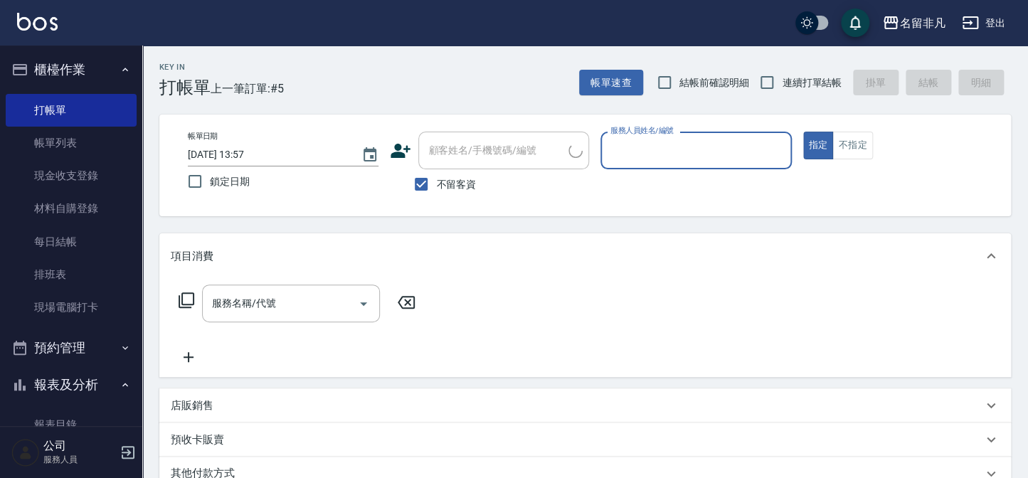
click at [707, 144] on input "服務人員姓名/編號" at bounding box center [696, 150] width 178 height 25
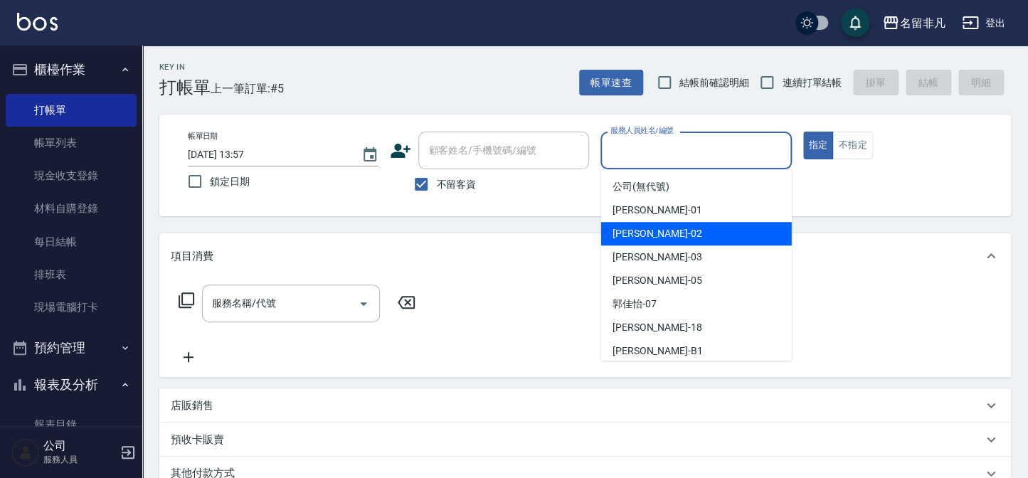
click at [666, 233] on div "[PERSON_NAME]-02" at bounding box center [696, 233] width 191 height 23
type input "[PERSON_NAME]-02"
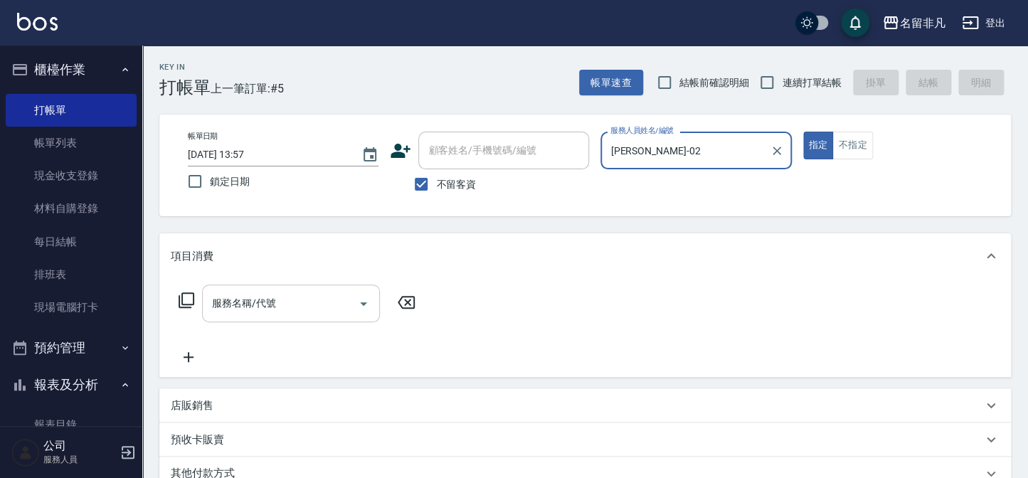
click at [248, 316] on div "服務名稱/代號" at bounding box center [291, 303] width 178 height 38
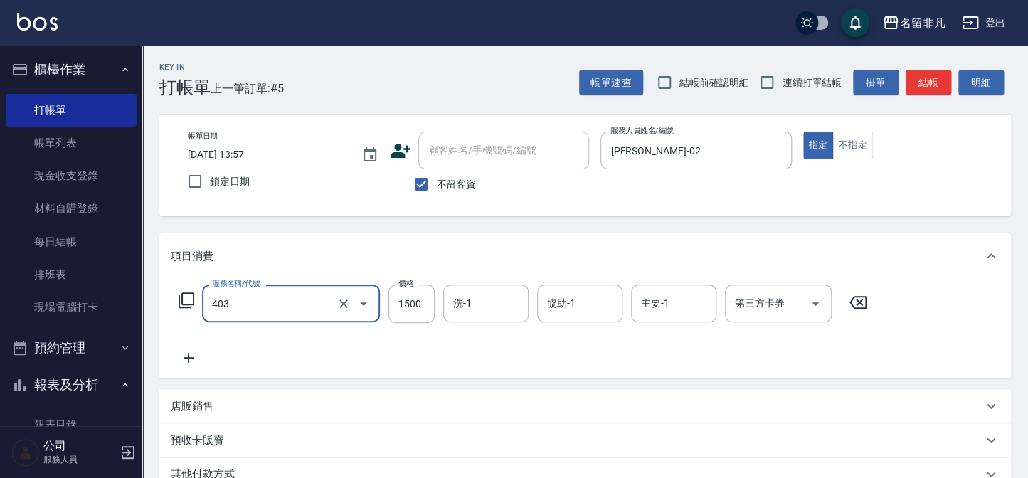
type input "染髮(403)"
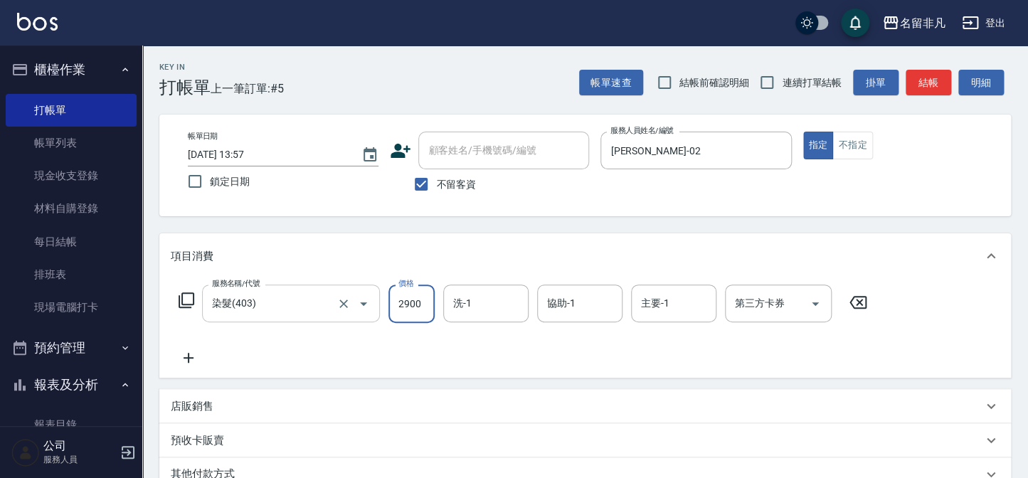
type input "2900"
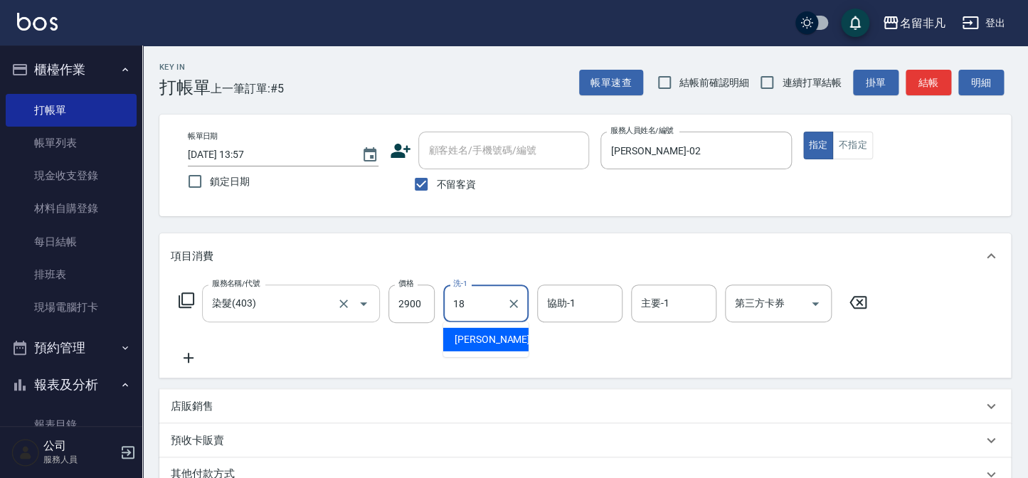
type input "[PERSON_NAME]-18"
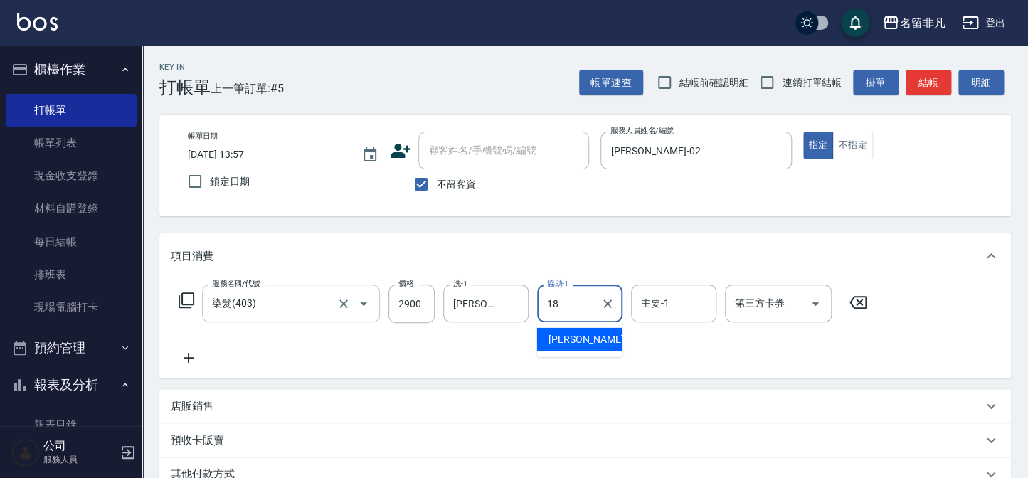
type input "[PERSON_NAME]-18"
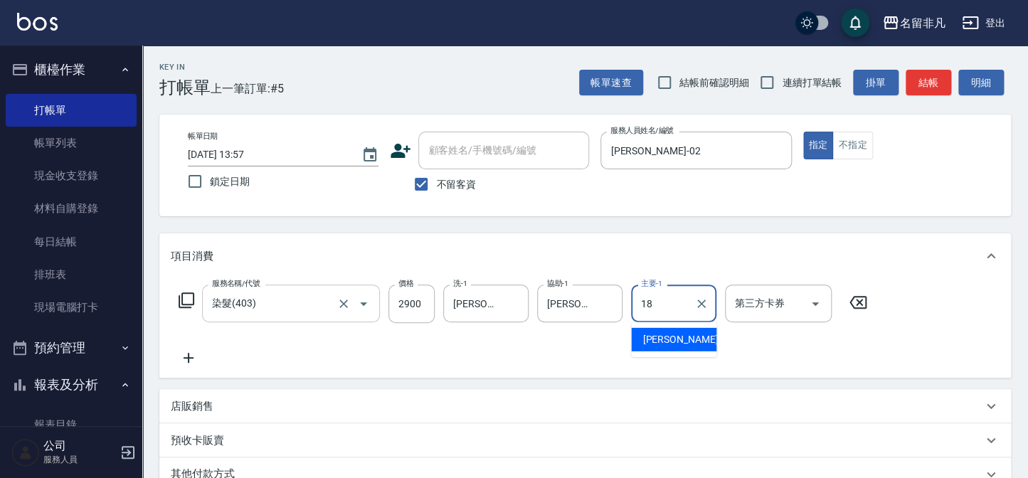
type input "[PERSON_NAME]-18"
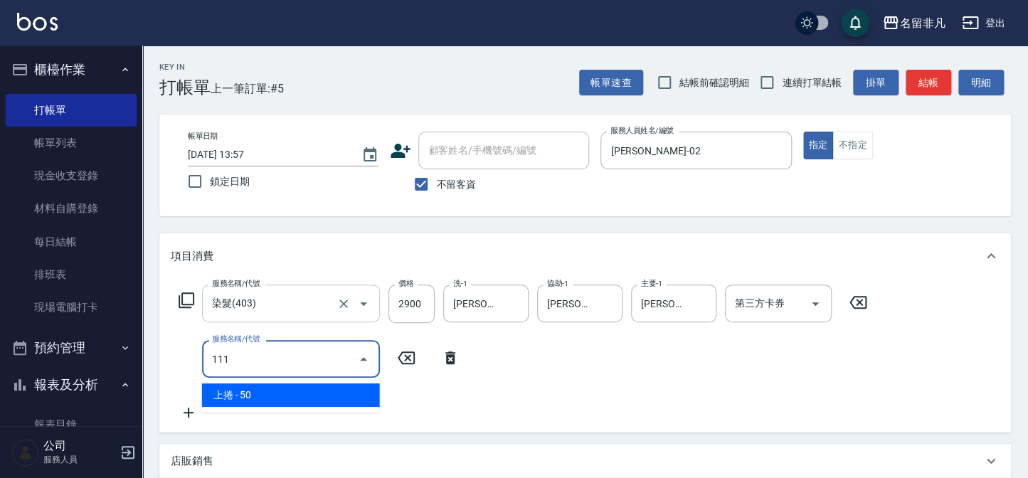
type input "上捲(111)"
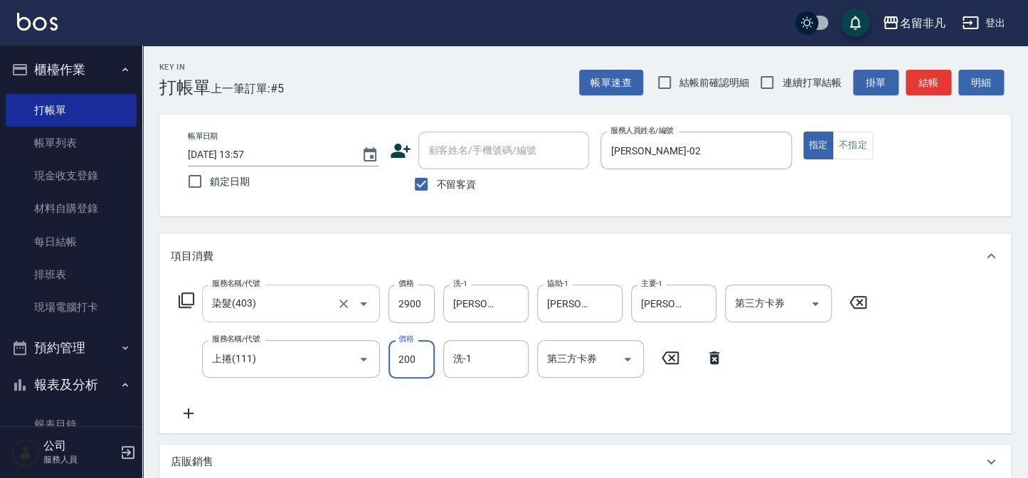
type input "200"
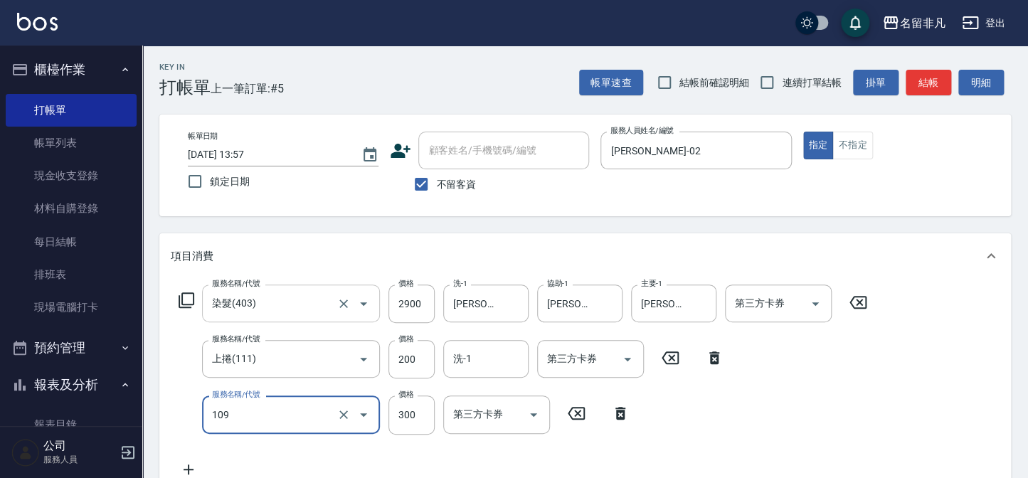
type input "洗髮卷(109)"
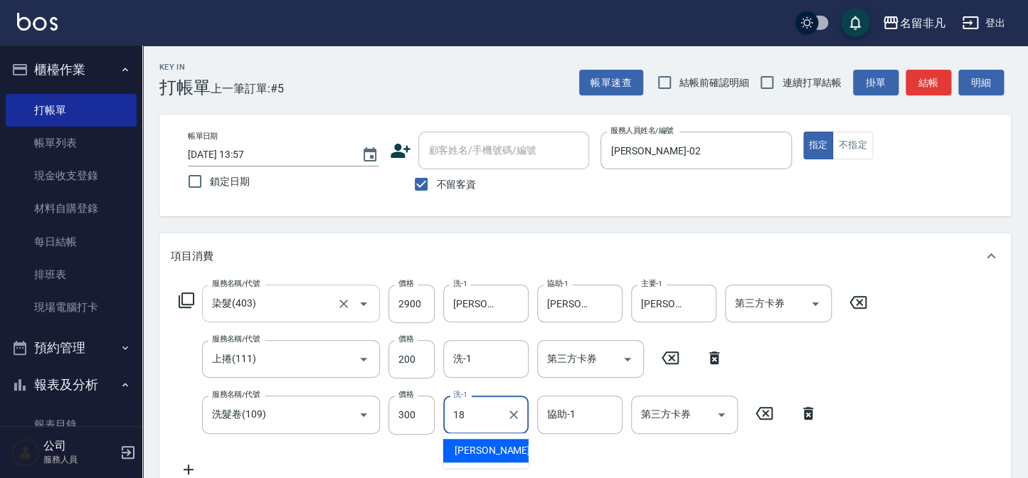
type input "[PERSON_NAME]-18"
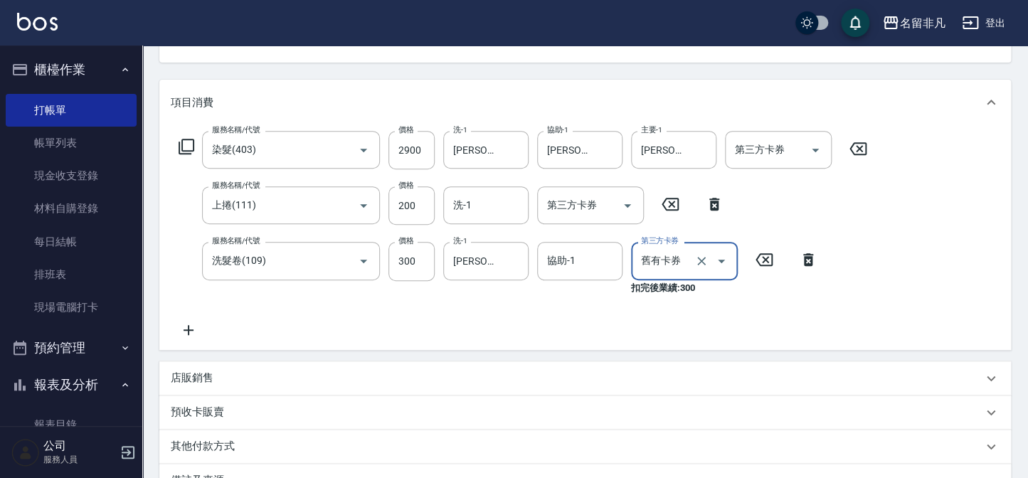
scroll to position [331, 0]
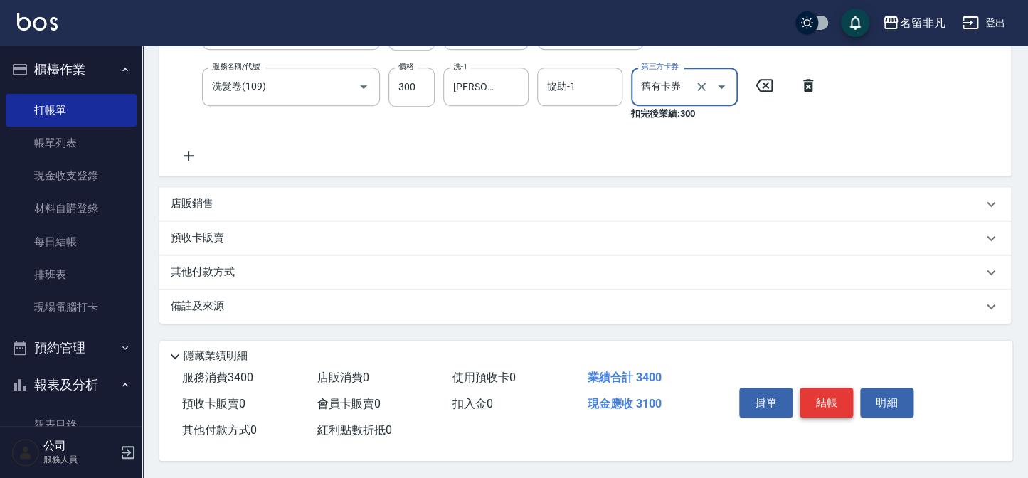
type input "舊有卡券"
click at [829, 393] on button "結帳" at bounding box center [825, 403] width 53 height 30
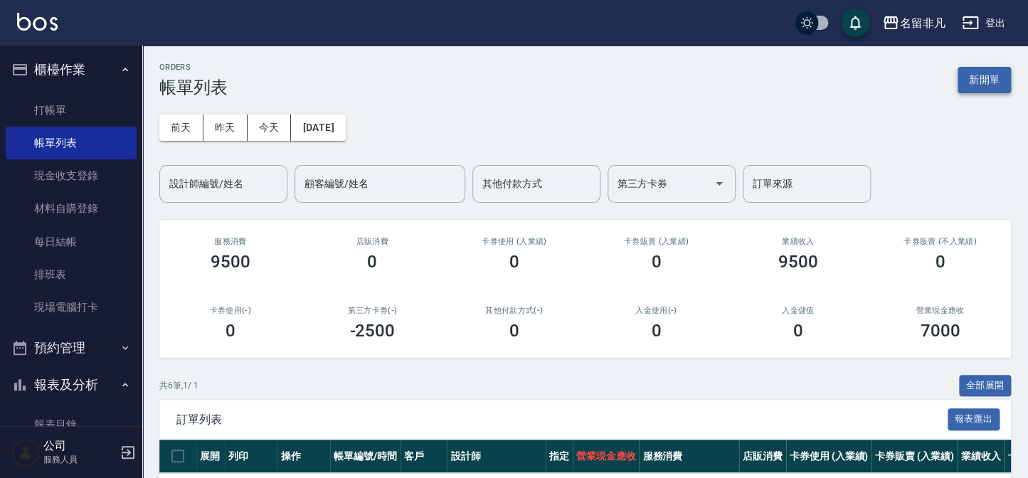
click at [986, 78] on button "新開單" at bounding box center [983, 80] width 53 height 26
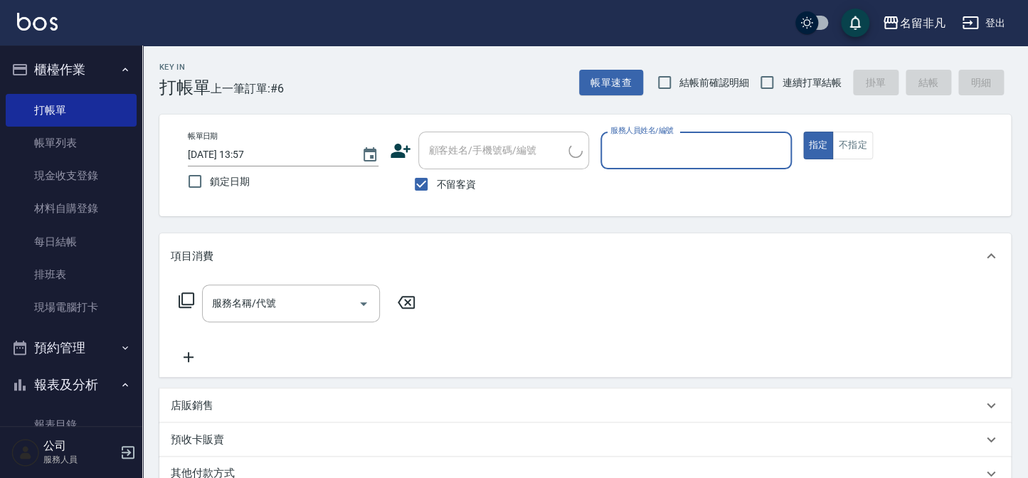
click at [754, 146] on input "服務人員姓名/編號" at bounding box center [696, 150] width 178 height 25
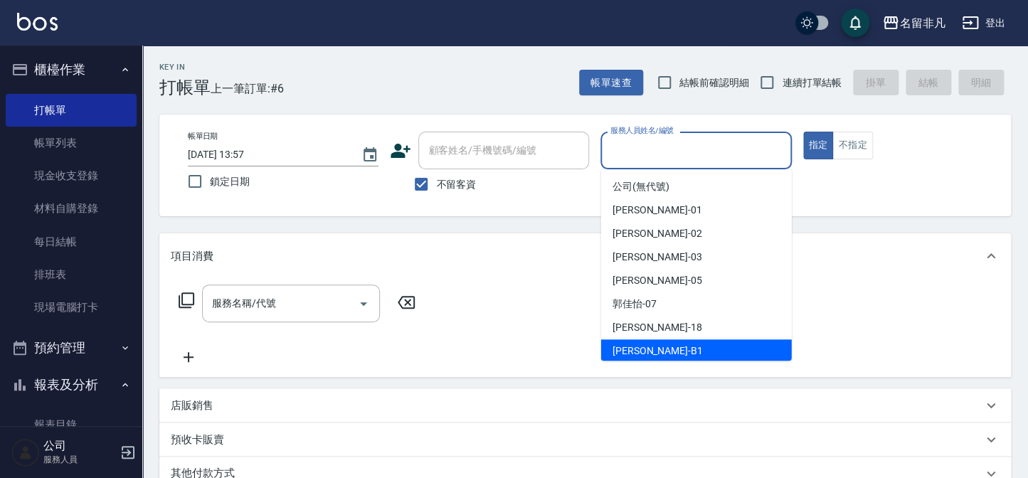
click at [648, 344] on span "[PERSON_NAME] -B1" at bounding box center [657, 351] width 90 height 15
type input "[PERSON_NAME]-B1"
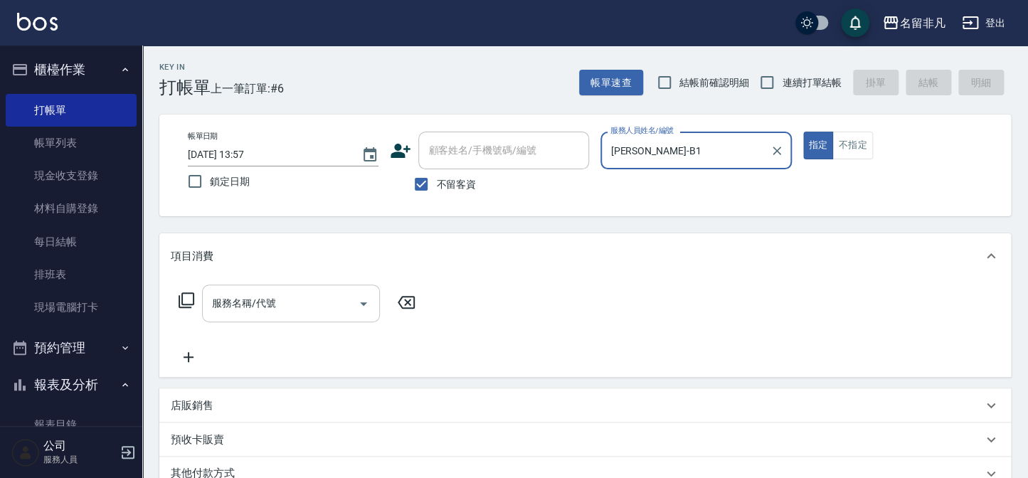
click at [294, 304] on input "服務名稱/代號" at bounding box center [280, 303] width 144 height 25
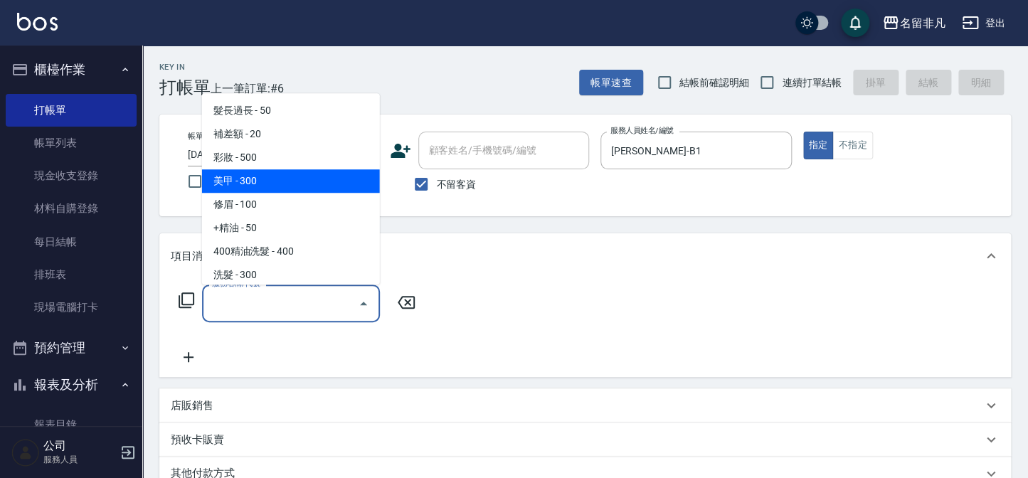
click at [299, 183] on span "美甲 - 300" at bounding box center [291, 180] width 178 height 23
type input "美甲(004)"
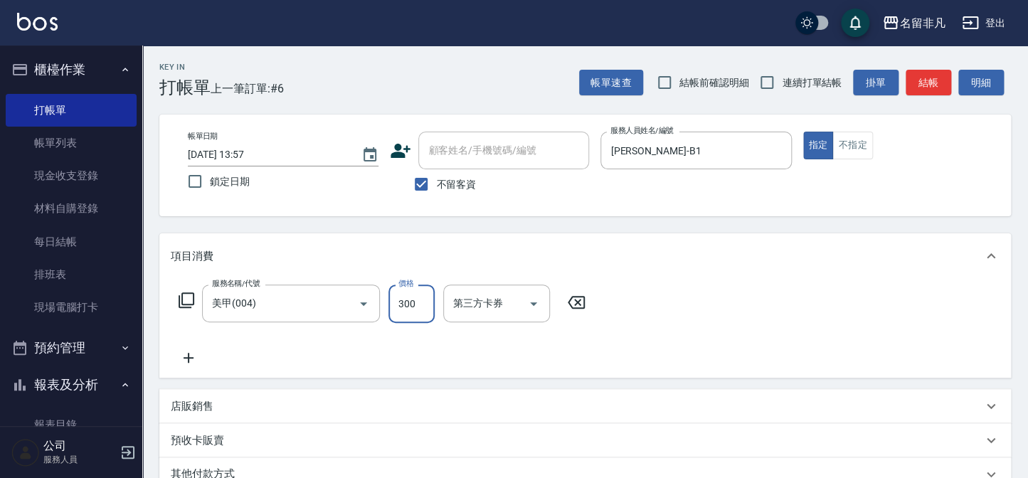
click at [418, 310] on input "300" at bounding box center [411, 303] width 46 height 38
type input "250"
click at [914, 78] on button "結帳" at bounding box center [928, 83] width 46 height 26
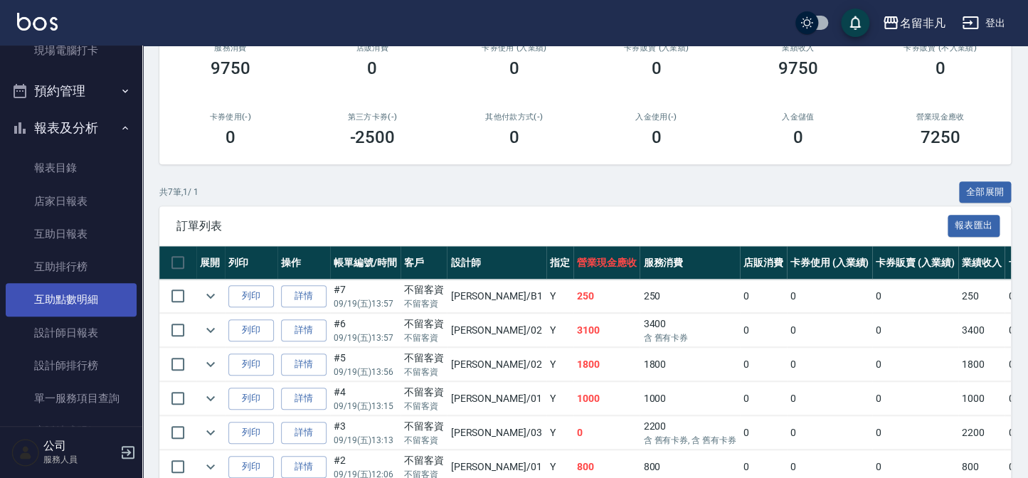
scroll to position [258, 0]
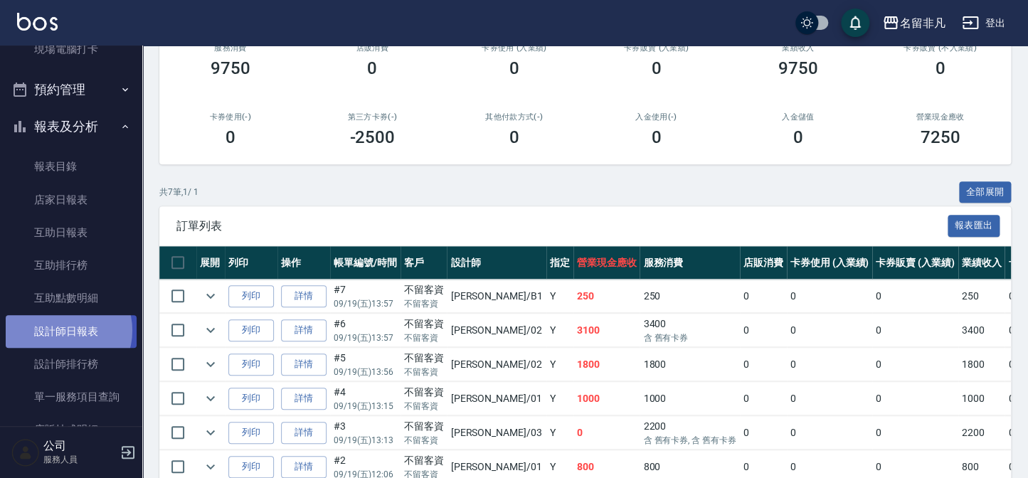
click at [63, 330] on link "設計師日報表" at bounding box center [71, 331] width 131 height 33
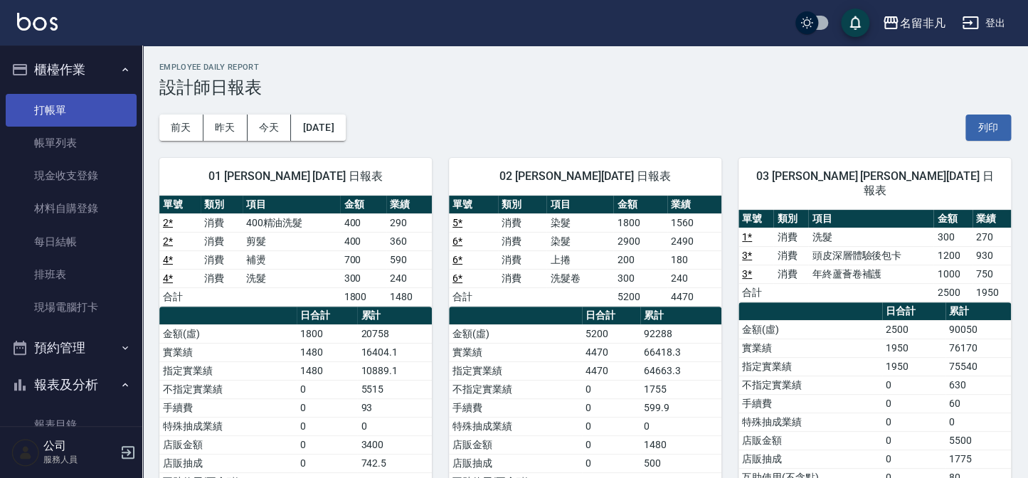
click at [74, 102] on link "打帳單" at bounding box center [71, 110] width 131 height 33
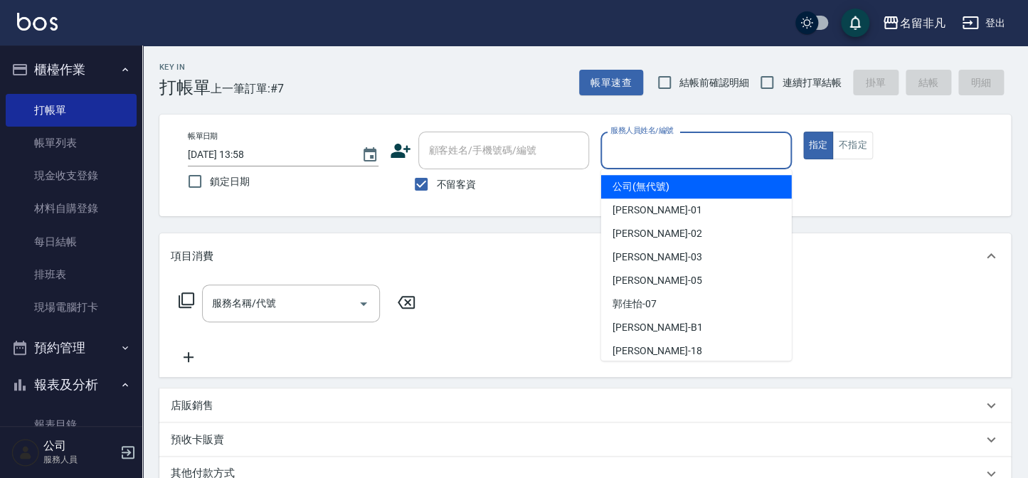
drag, startPoint x: 665, startPoint y: 145, endPoint x: 683, endPoint y: 248, distance: 104.7
click at [665, 149] on input "服務人員姓名/編號" at bounding box center [696, 150] width 178 height 25
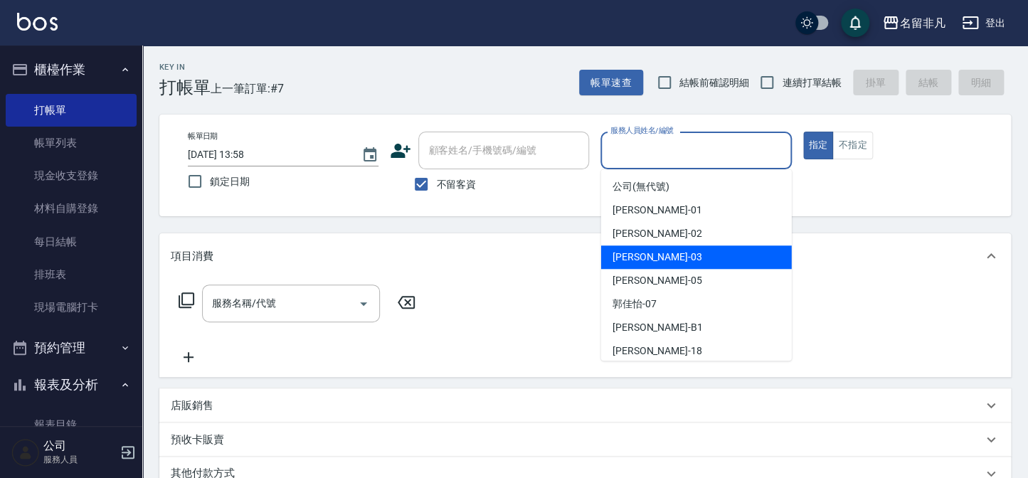
click at [685, 261] on div "[PERSON_NAME] -03" at bounding box center [696, 256] width 191 height 23
type input "[PERSON_NAME]-03"
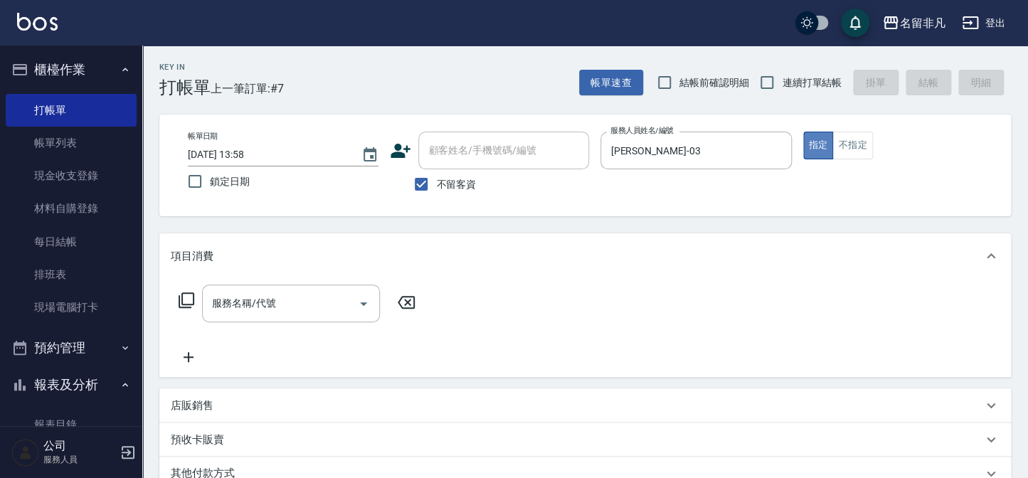
click at [814, 147] on button "指定" at bounding box center [818, 146] width 31 height 28
click at [189, 297] on icon at bounding box center [186, 300] width 17 height 17
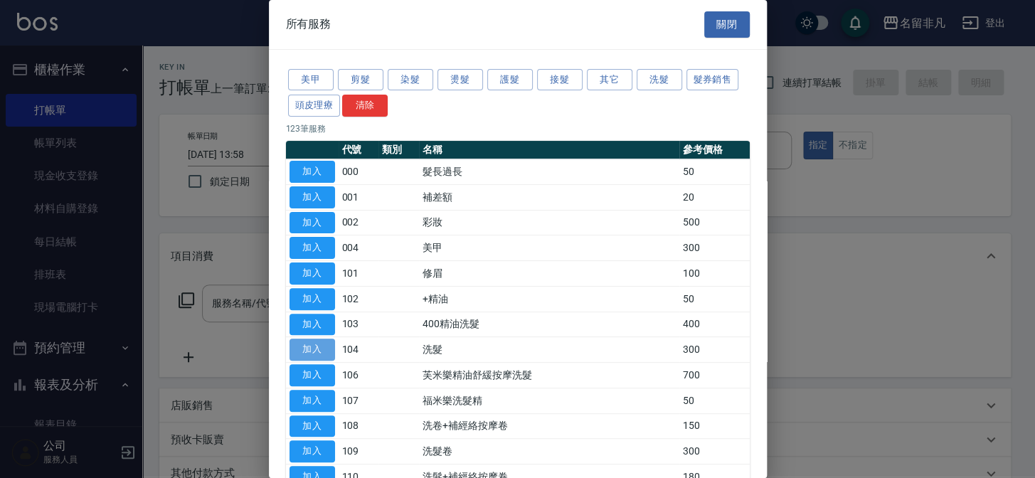
click at [314, 346] on button "加入" at bounding box center [312, 350] width 46 height 22
type input "洗髮(104)"
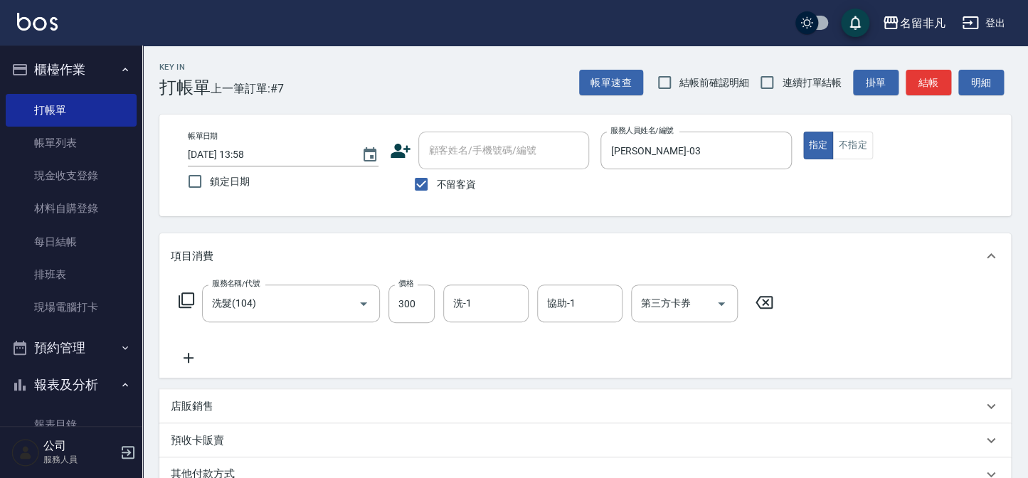
click at [187, 353] on icon at bounding box center [189, 357] width 36 height 17
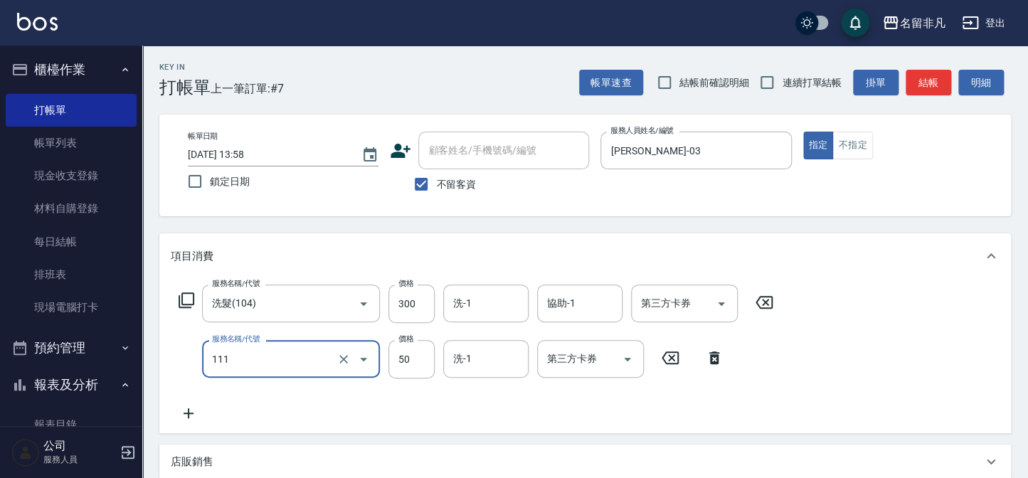
type input "上捲(111)"
click at [824, 351] on div "服務名稱/代號 洗髮(104) 服務名稱/代號 價格 300 價格 洗-1 洗-1 協助-1 協助-1 第三方卡券 第三方卡券 服務名稱/代號 上捲(111)…" at bounding box center [584, 356] width 851 height 154
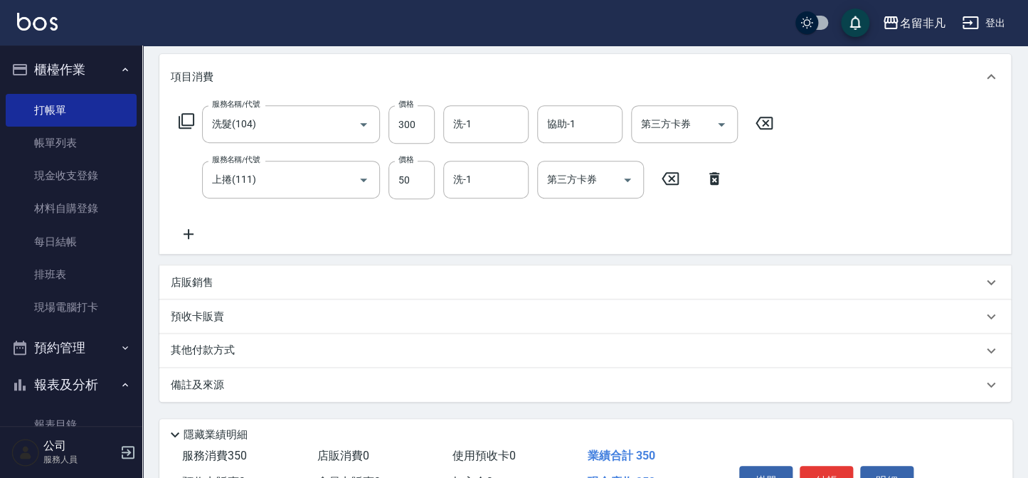
scroll to position [261, 0]
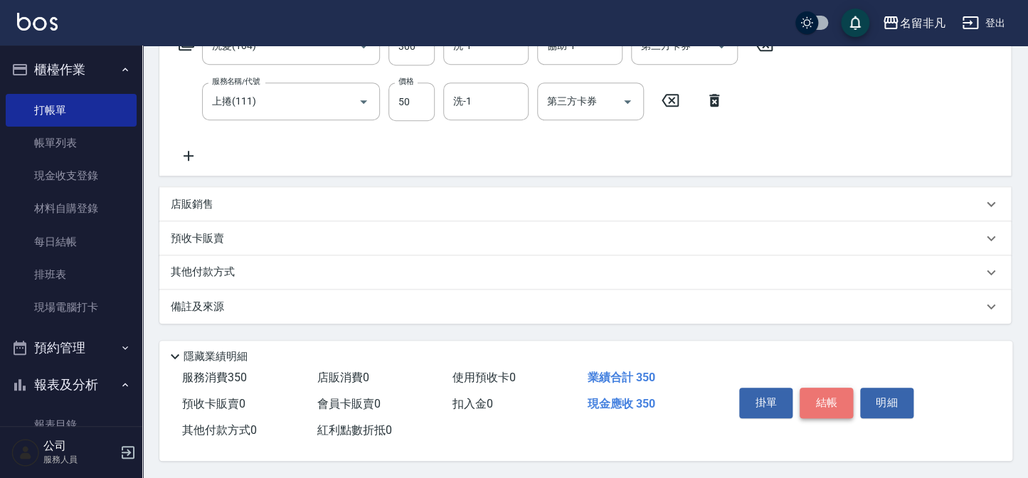
click at [826, 391] on button "結帳" at bounding box center [825, 403] width 53 height 30
